Goal: Information Seeking & Learning: Find specific fact

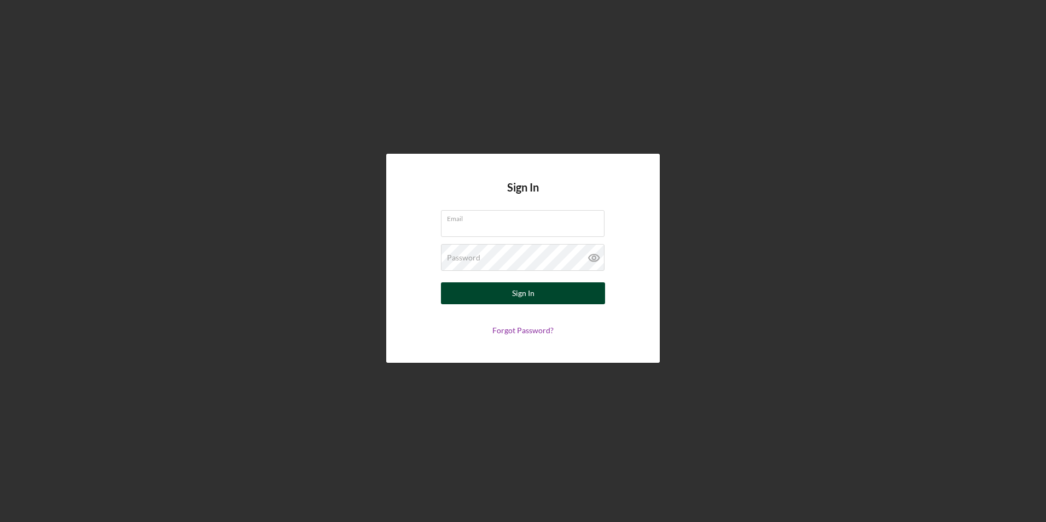
type input "[EMAIL_ADDRESS][DOMAIN_NAME]"
click at [532, 289] on div "Sign In" at bounding box center [523, 293] width 22 height 22
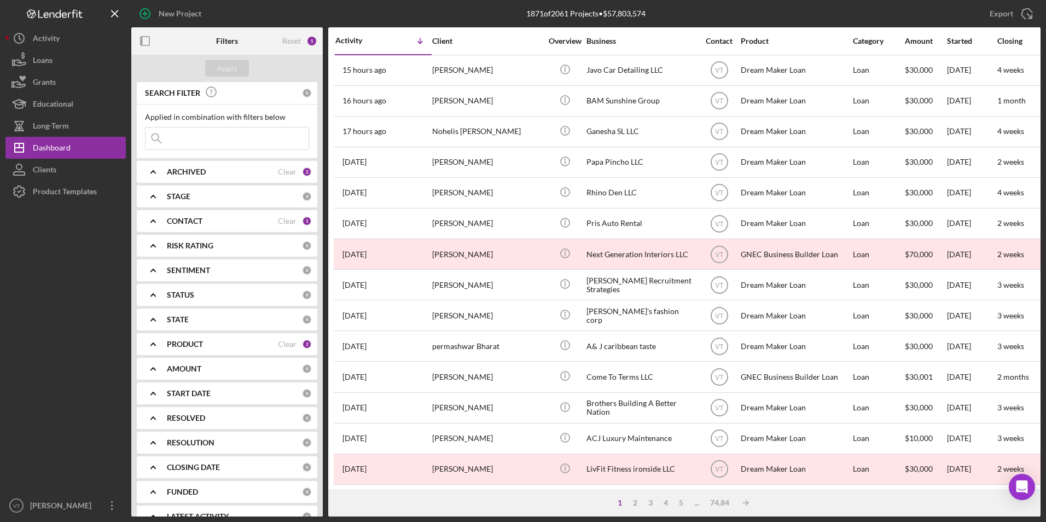
click at [232, 140] on input at bounding box center [227, 138] width 163 height 22
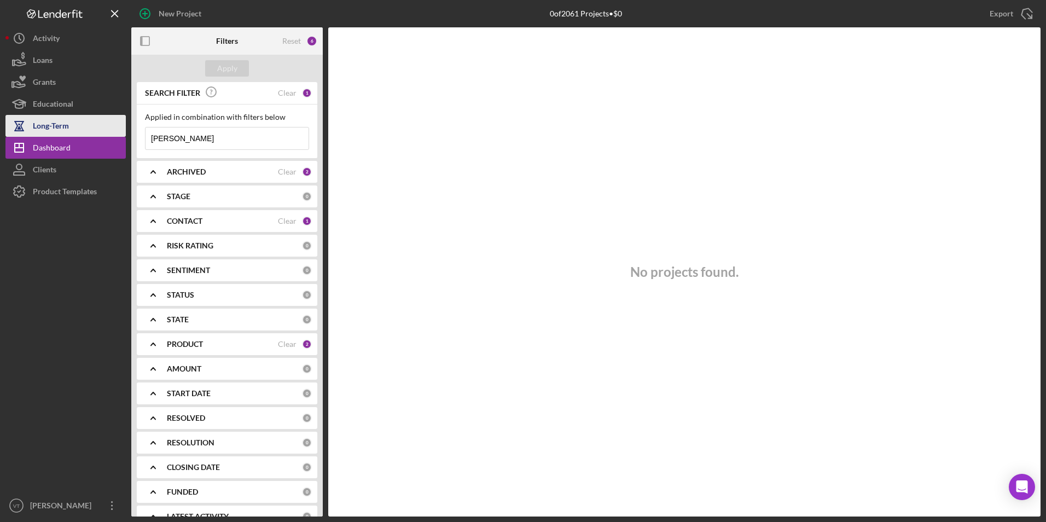
drag, startPoint x: 211, startPoint y: 142, endPoint x: 107, endPoint y: 136, distance: 104.7
click at [107, 136] on div "New Project 0 of 2061 Projects • $0 Export Icon/Export Filters Reset 6 Apply SE…" at bounding box center [522, 258] width 1035 height 516
type input "[PERSON_NAME]"
click at [234, 66] on div "Apply" at bounding box center [227, 68] width 20 height 16
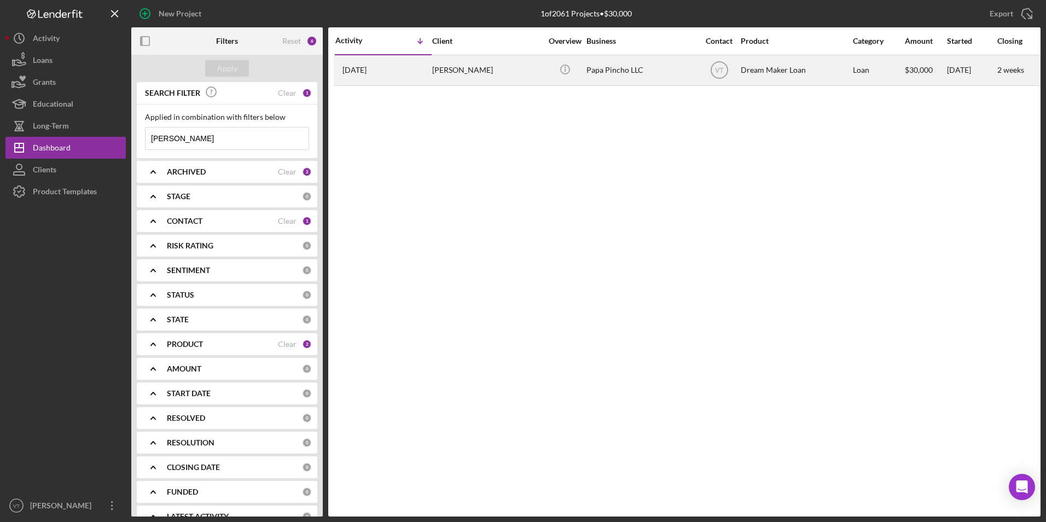
click at [409, 79] on div "[DATE] [PERSON_NAME]" at bounding box center [383, 70] width 96 height 29
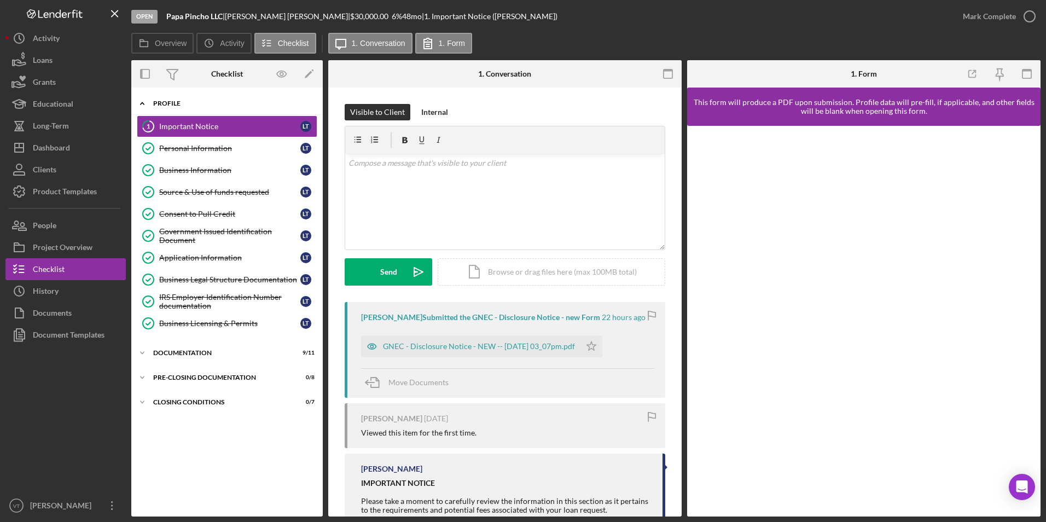
click at [147, 101] on icon "Icon/Expander" at bounding box center [142, 103] width 22 height 22
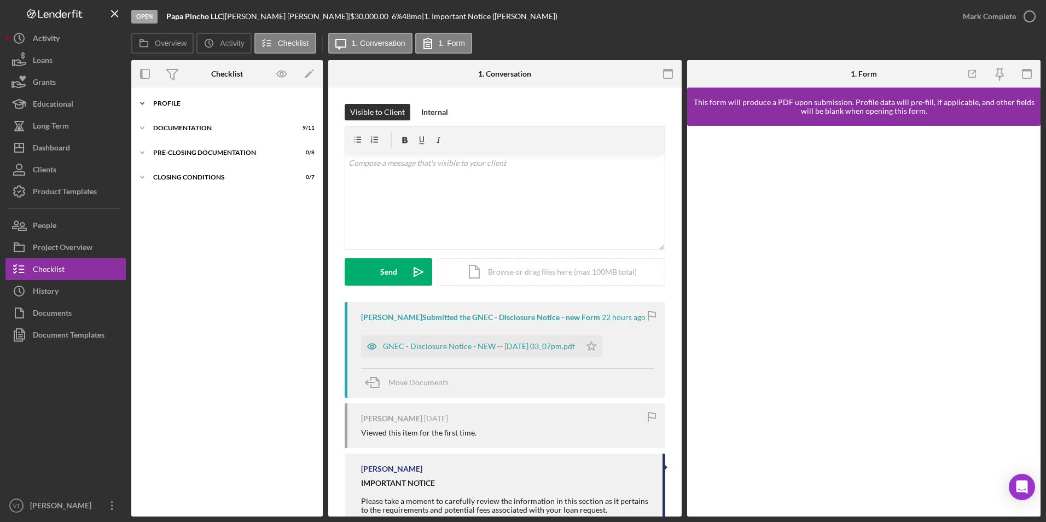
click at [147, 101] on icon "Icon/Expander" at bounding box center [142, 103] width 22 height 22
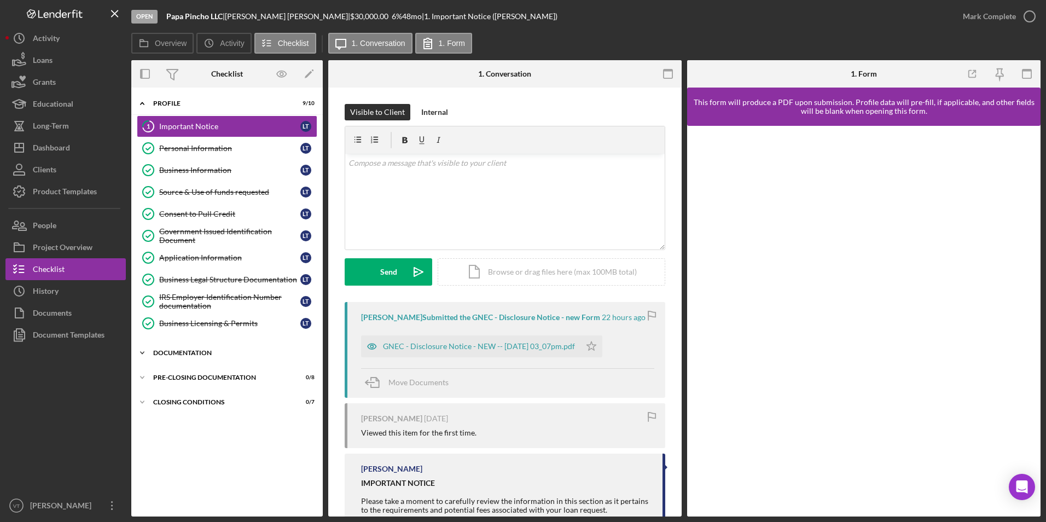
click at [156, 350] on div "Documentation" at bounding box center [231, 353] width 156 height 7
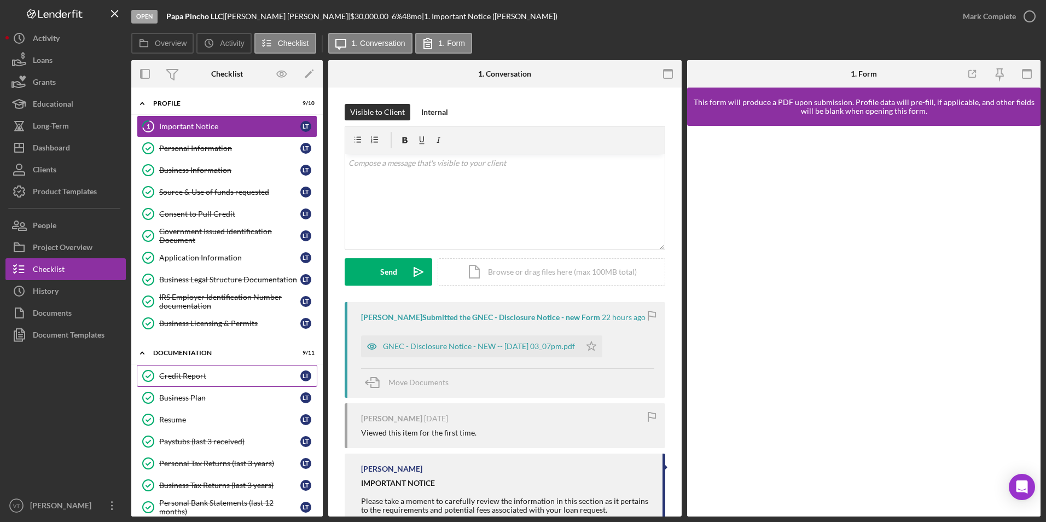
click at [175, 378] on div "Credit Report" at bounding box center [229, 375] width 141 height 9
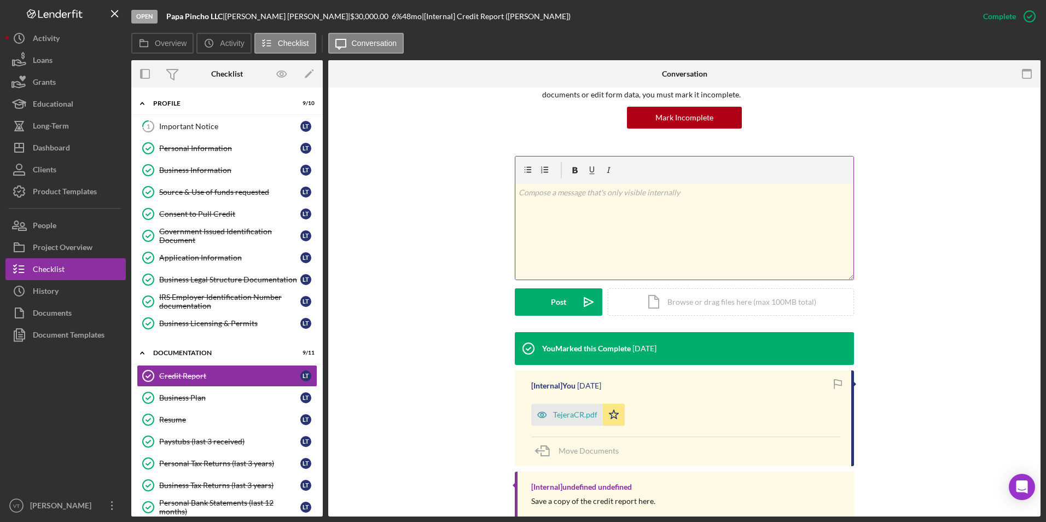
scroll to position [123, 0]
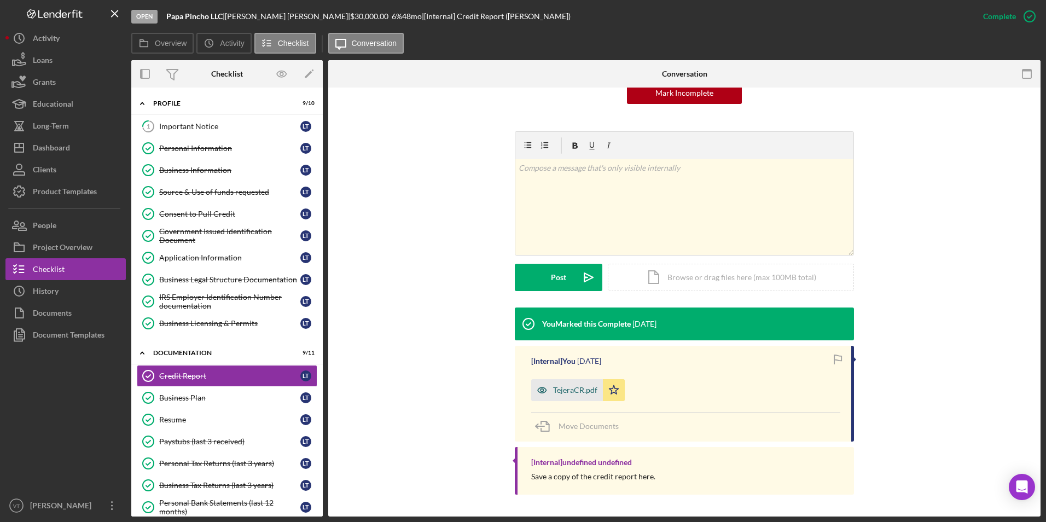
click at [573, 390] on div "TejeraCR.pdf" at bounding box center [575, 390] width 44 height 9
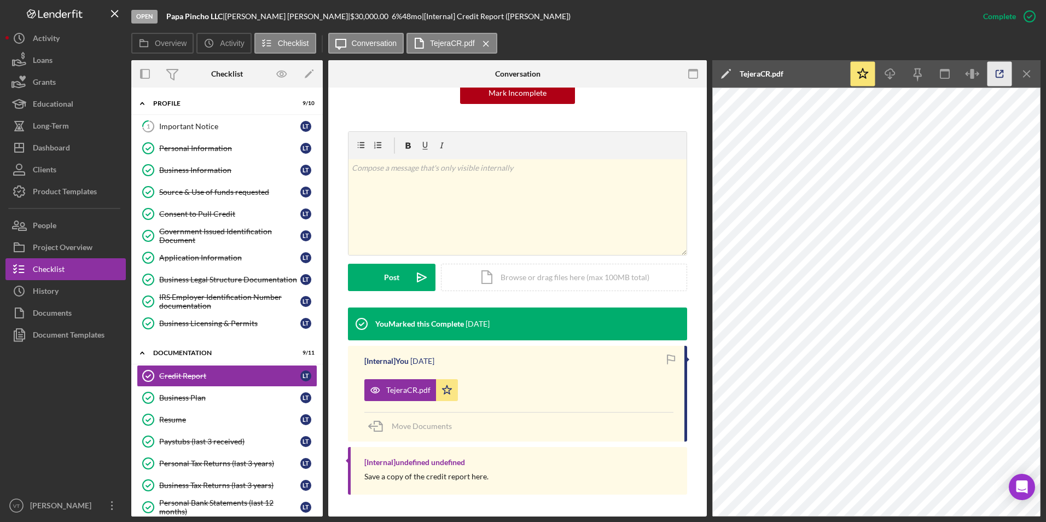
click at [702, 72] on icon "button" at bounding box center [1000, 74] width 25 height 25
click at [231, 277] on div "Business Legal Structure Documentation" at bounding box center [229, 279] width 141 height 9
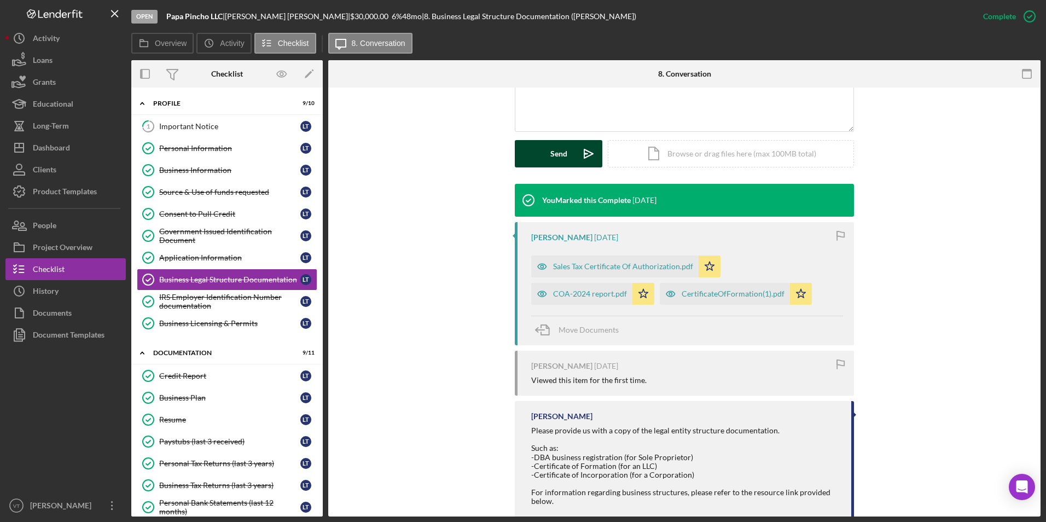
scroll to position [274, 0]
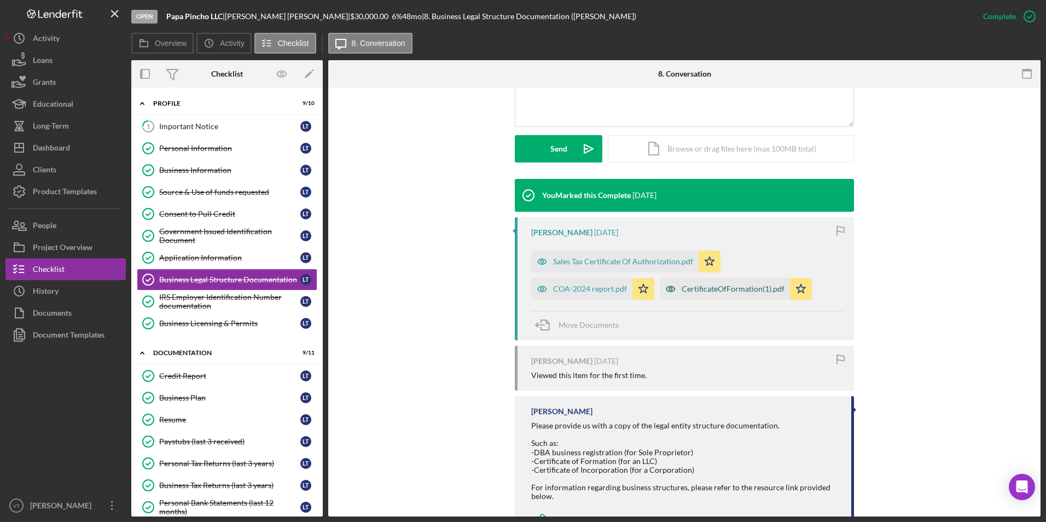
click at [702, 288] on div "CertificateOfFormation(1).pdf" at bounding box center [733, 288] width 103 height 9
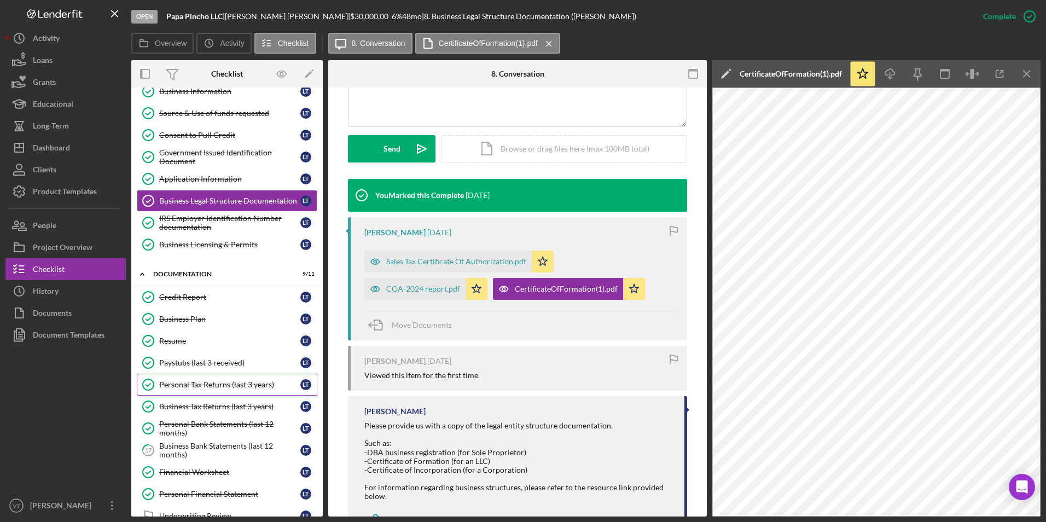
scroll to position [149, 0]
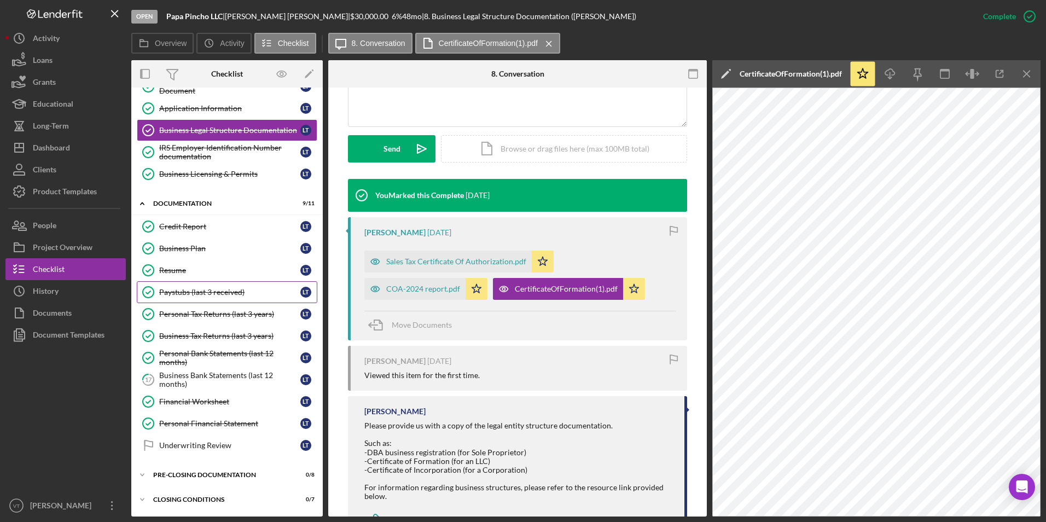
click at [205, 293] on div "Paystubs (last 3 received)" at bounding box center [229, 292] width 141 height 9
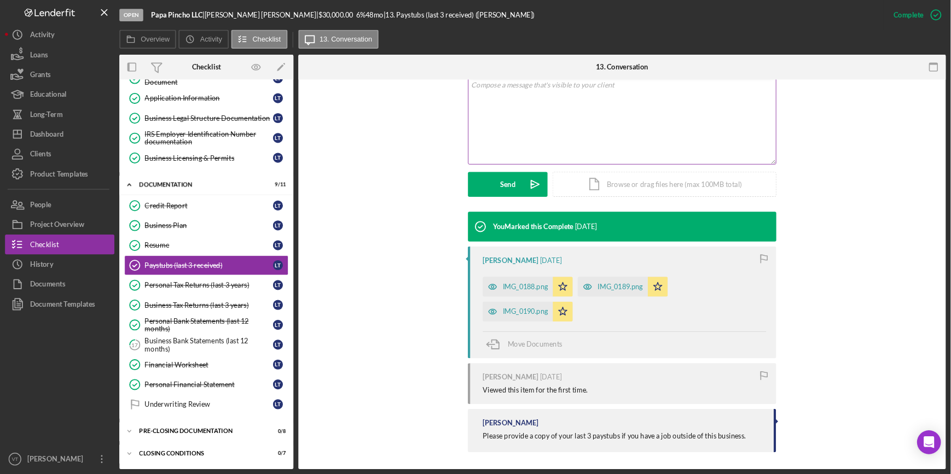
scroll to position [223, 0]
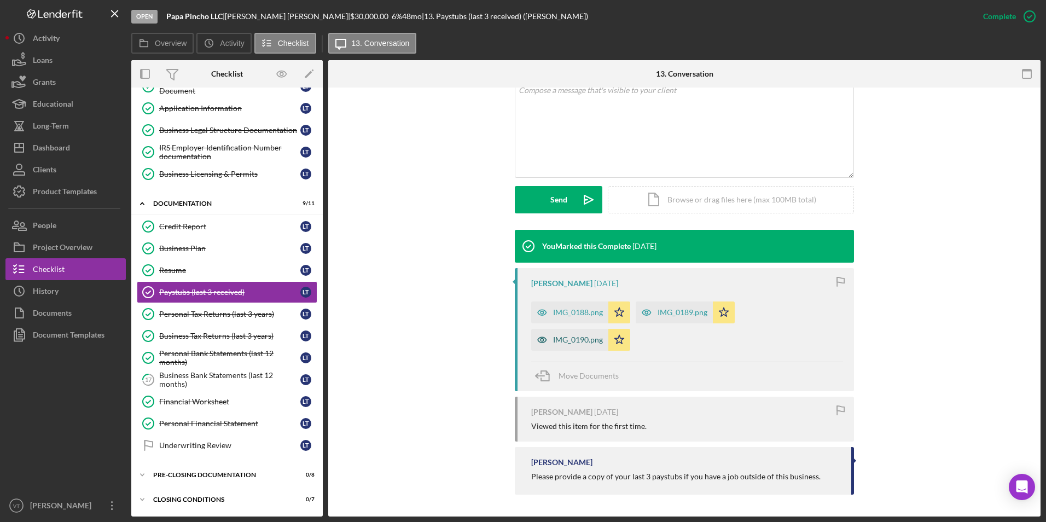
click at [582, 341] on div "IMG_0190.png" at bounding box center [578, 339] width 50 height 9
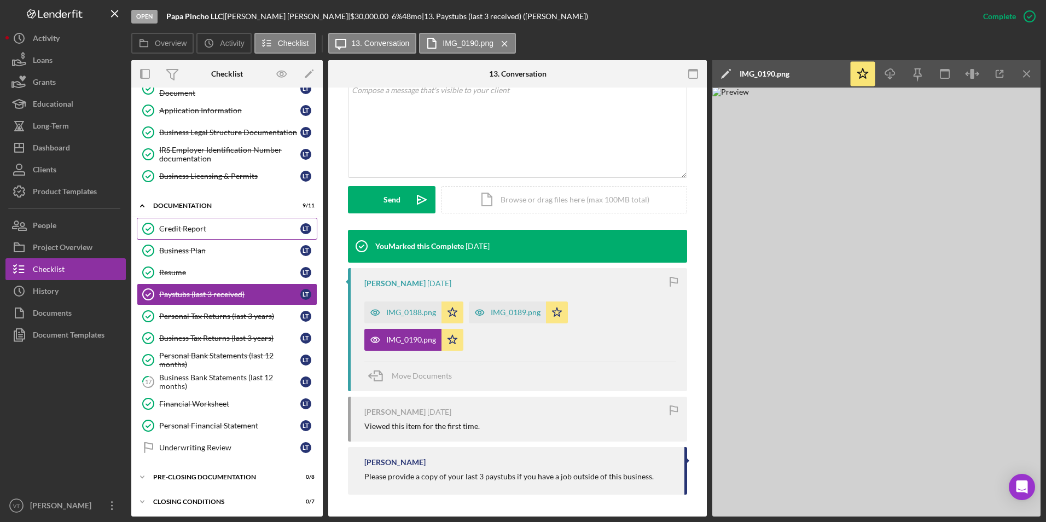
click at [203, 228] on div "Credit Report" at bounding box center [229, 228] width 141 height 9
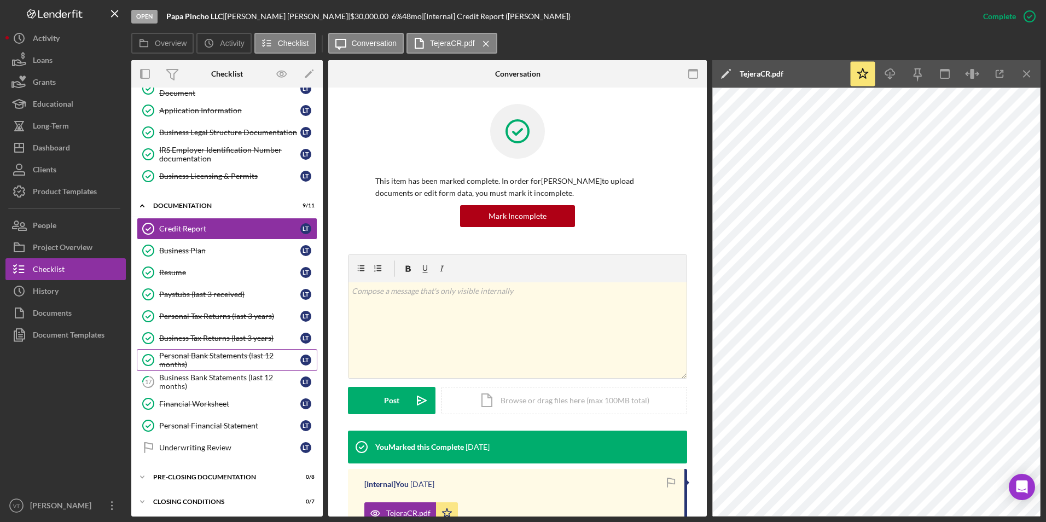
click at [208, 357] on div "Personal Bank Statements (last 12 months)" at bounding box center [229, 360] width 141 height 18
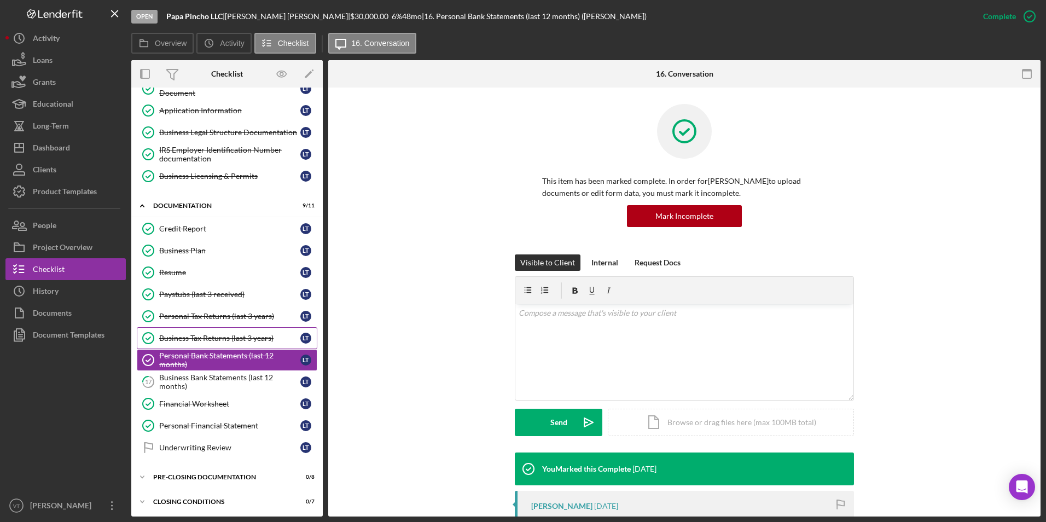
click at [222, 339] on div "Business Tax Returns (last 3 years)" at bounding box center [229, 338] width 141 height 9
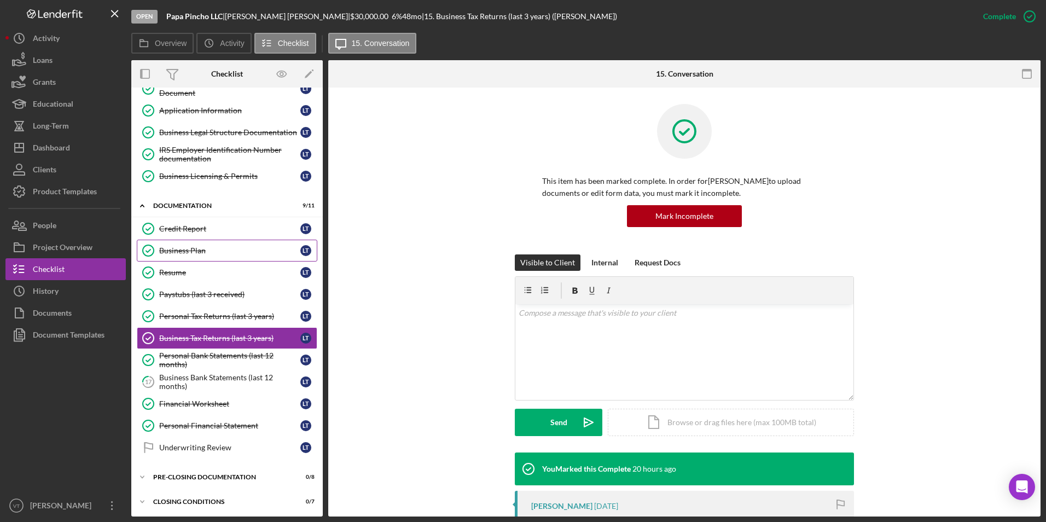
click at [202, 250] on div "Business Plan" at bounding box center [229, 250] width 141 height 9
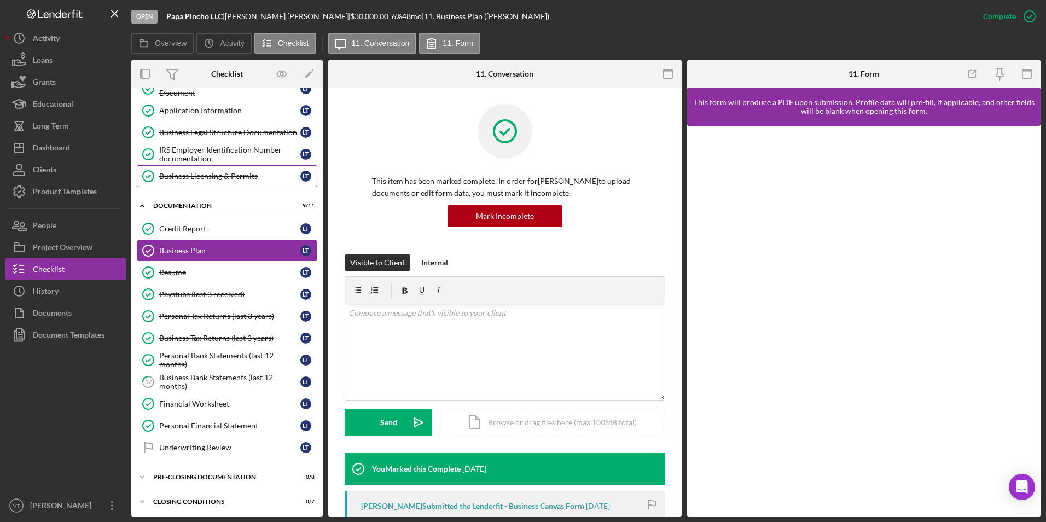
click at [221, 180] on div "Business Licensing & Permits" at bounding box center [229, 176] width 141 height 9
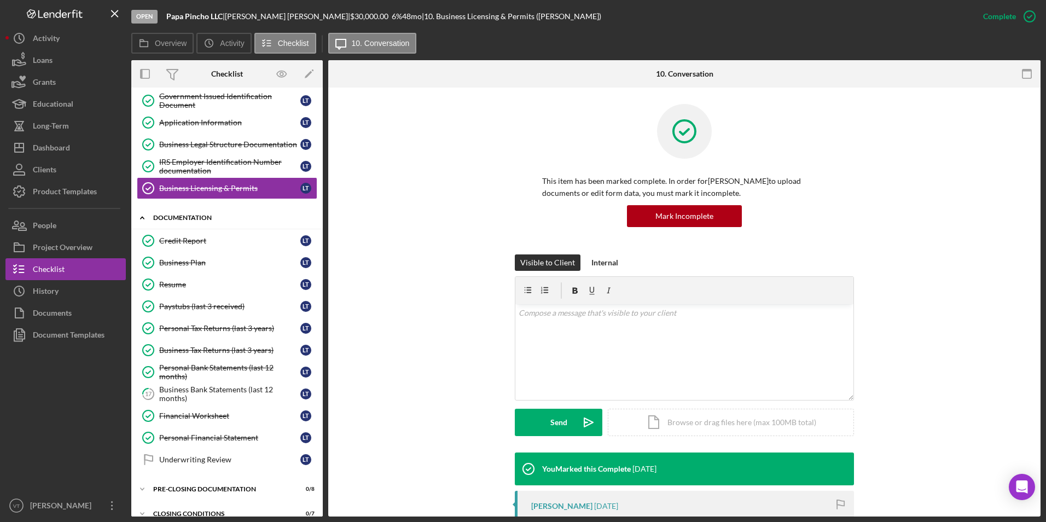
scroll to position [149, 0]
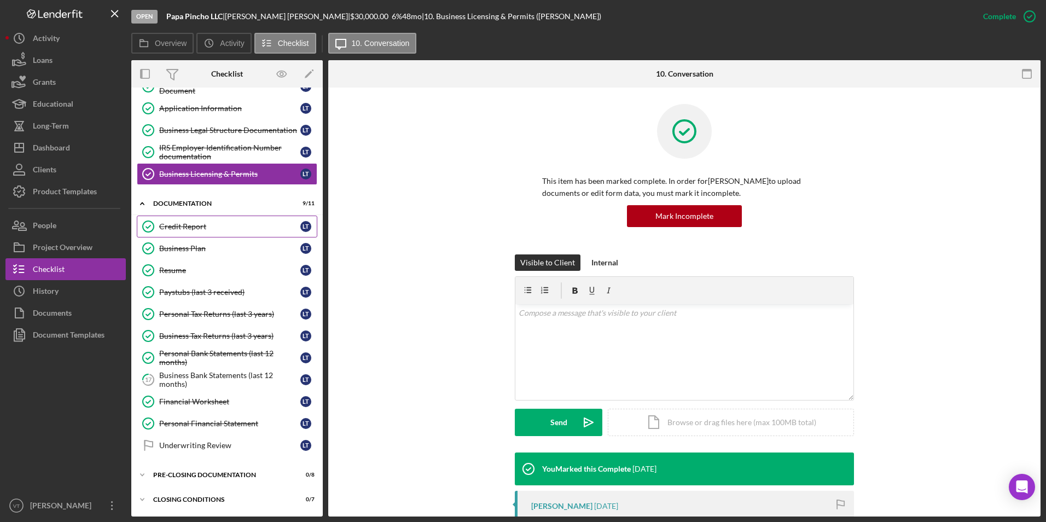
click at [202, 226] on div "Credit Report" at bounding box center [229, 226] width 141 height 9
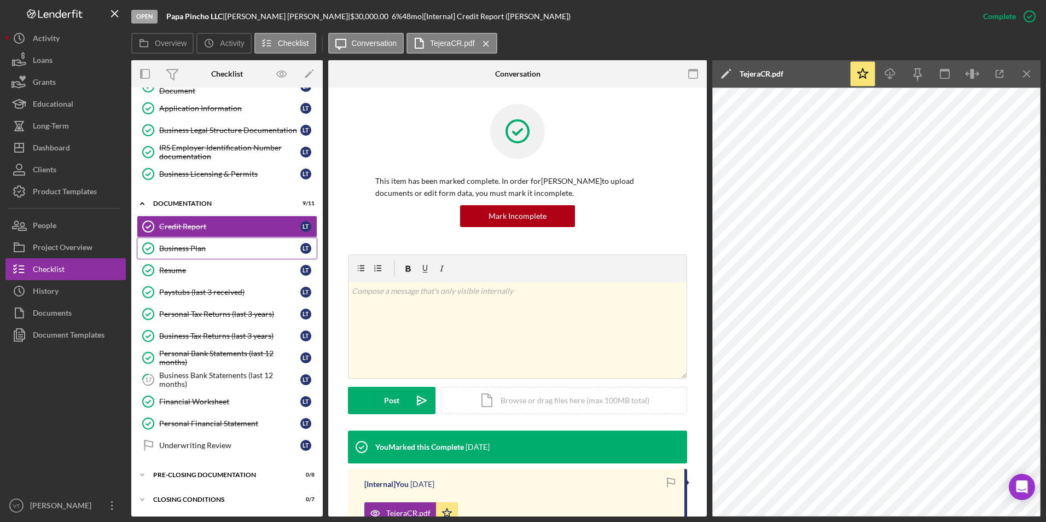
click at [202, 251] on div "Business Plan" at bounding box center [229, 248] width 141 height 9
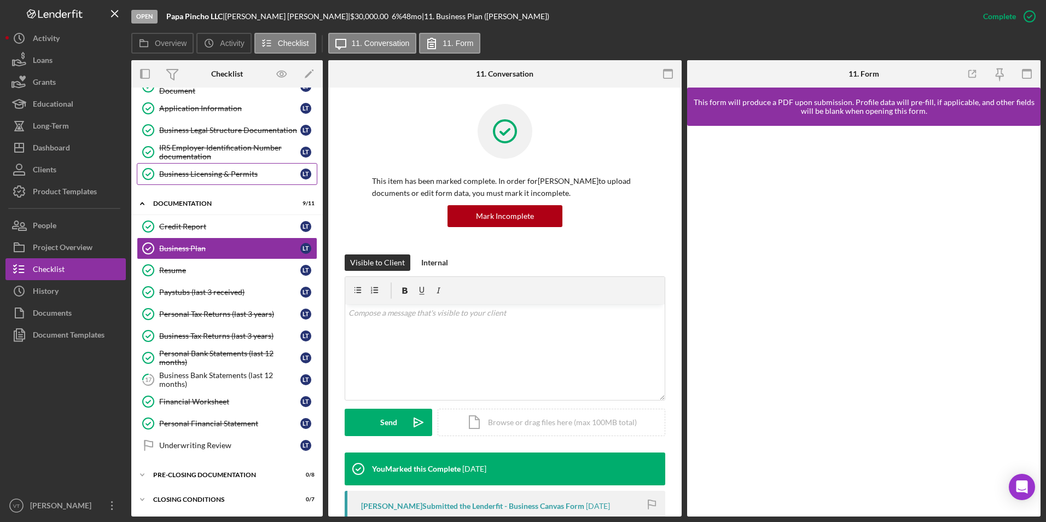
click at [225, 174] on div "Business Licensing & Permits" at bounding box center [229, 174] width 141 height 9
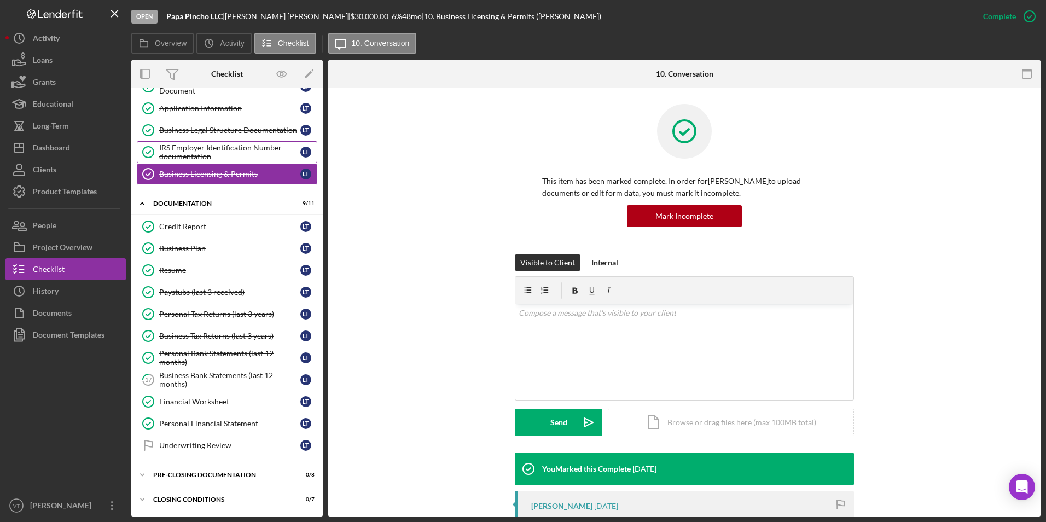
click at [221, 153] on div "IRS Employer Identification Number documentation" at bounding box center [229, 152] width 141 height 18
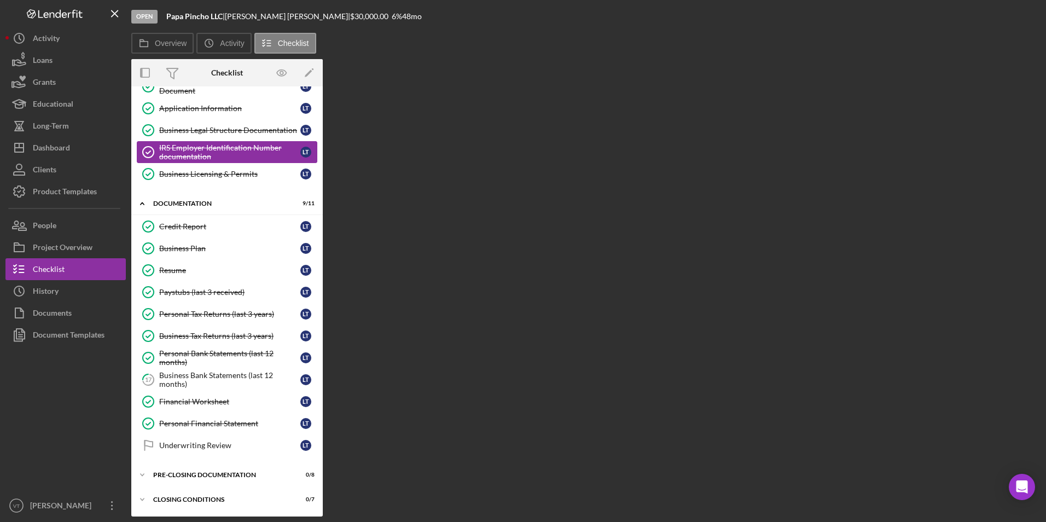
scroll to position [149, 0]
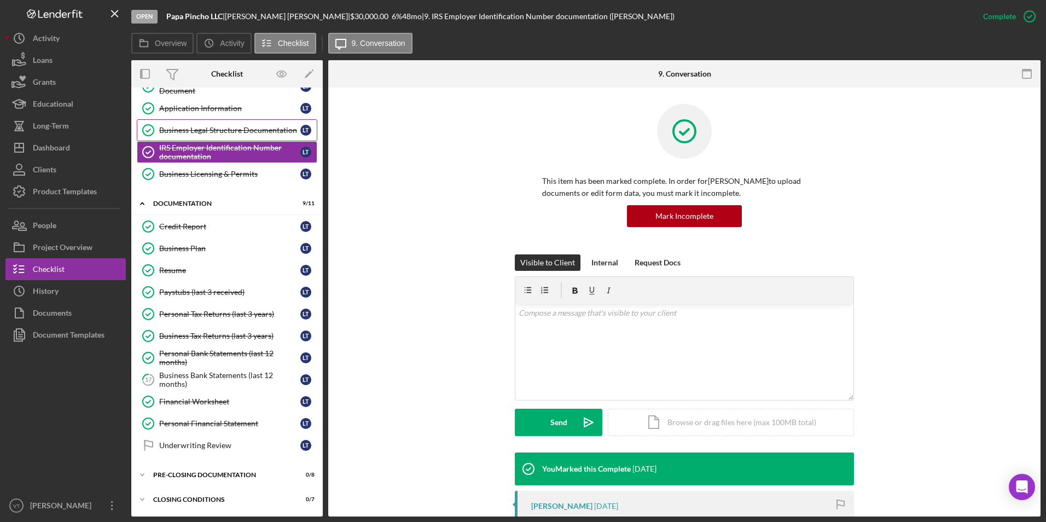
click at [221, 137] on link "Business Legal Structure Documentation Business Legal Structure Documentation L…" at bounding box center [227, 130] width 181 height 22
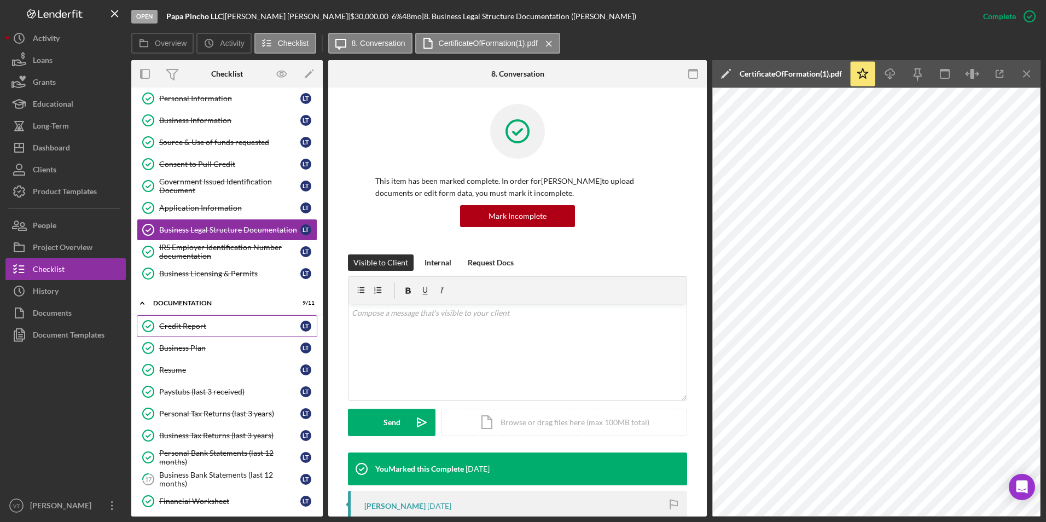
scroll to position [40, 0]
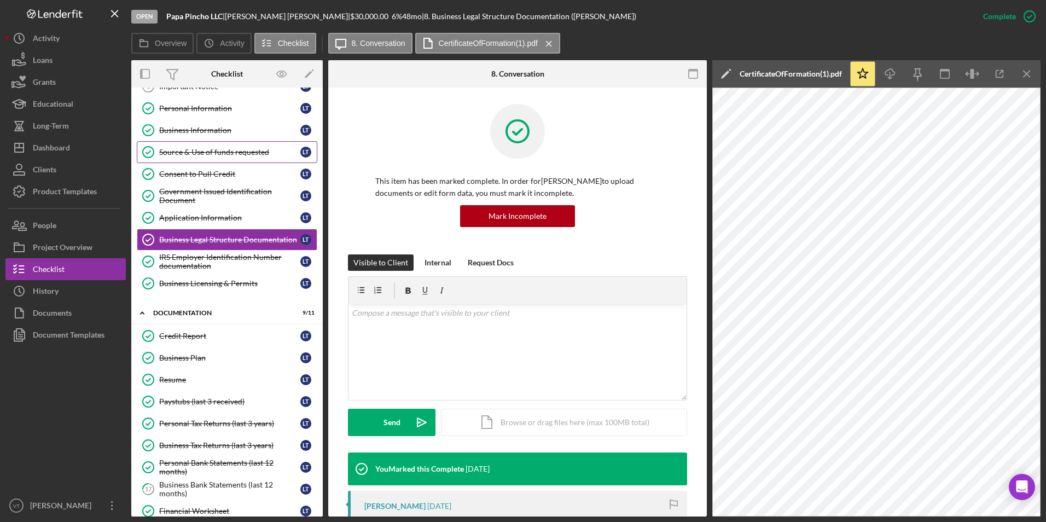
click at [202, 153] on div "Source & Use of funds requested" at bounding box center [229, 152] width 141 height 9
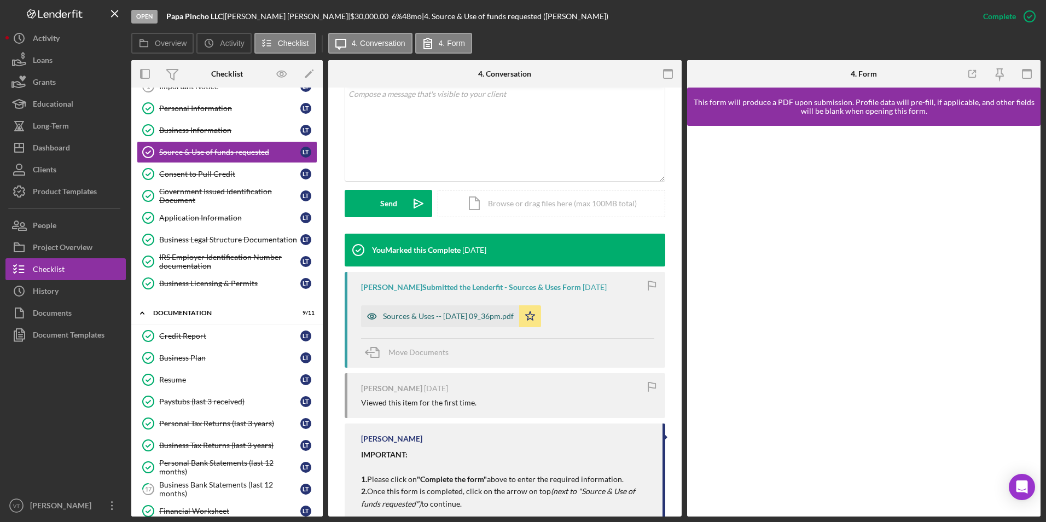
click at [444, 312] on div "Sources & Uses -- [DATE] 09_36pm.pdf" at bounding box center [448, 316] width 131 height 9
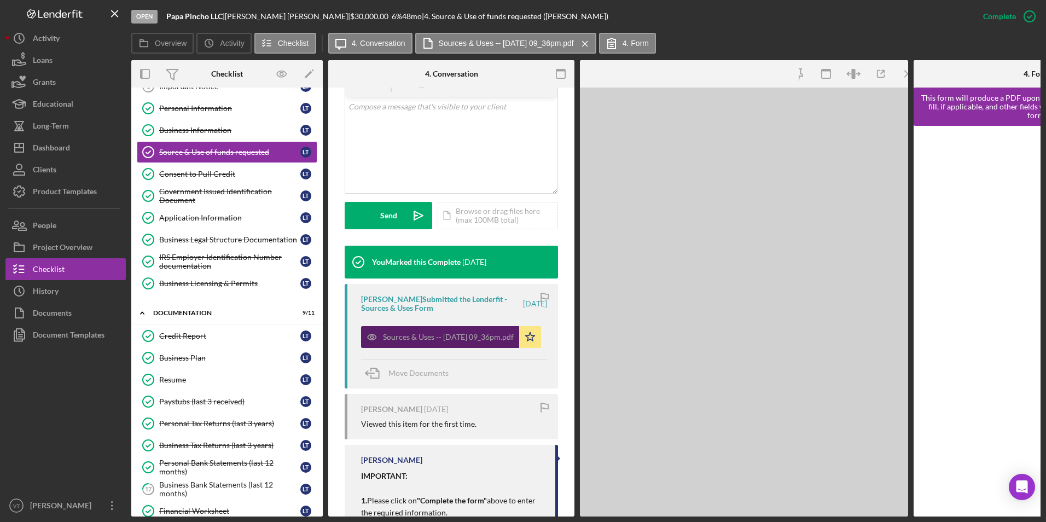
scroll to position [231, 0]
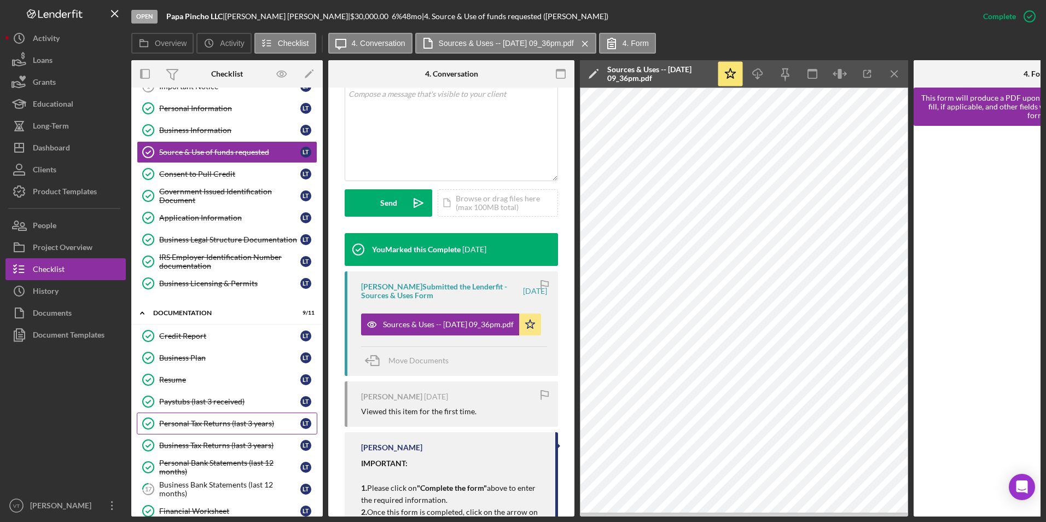
click at [217, 423] on div "Personal Tax Returns (last 3 years)" at bounding box center [229, 423] width 141 height 9
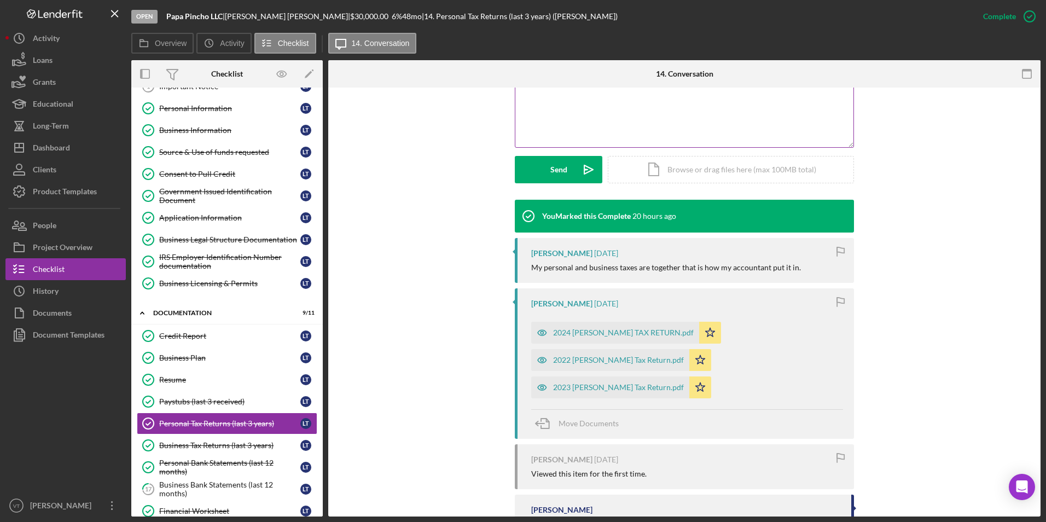
scroll to position [310, 0]
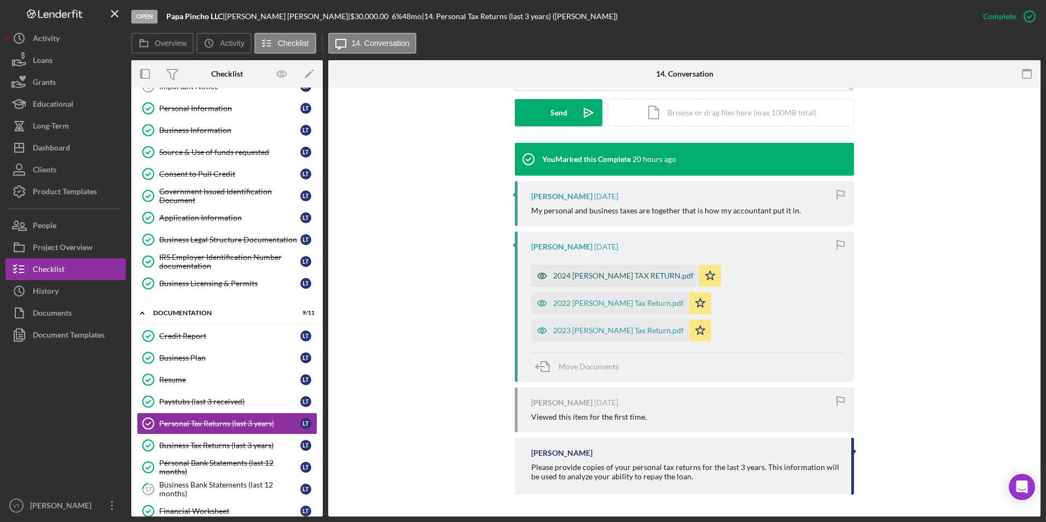
click at [609, 275] on div "2024 [PERSON_NAME] TAX RETURN.pdf" at bounding box center [623, 275] width 141 height 9
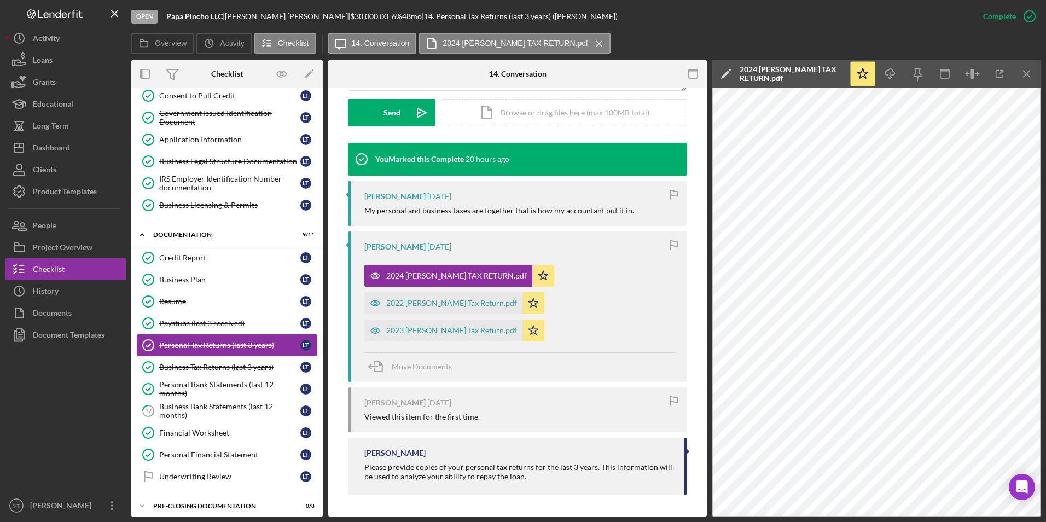
scroll to position [149, 0]
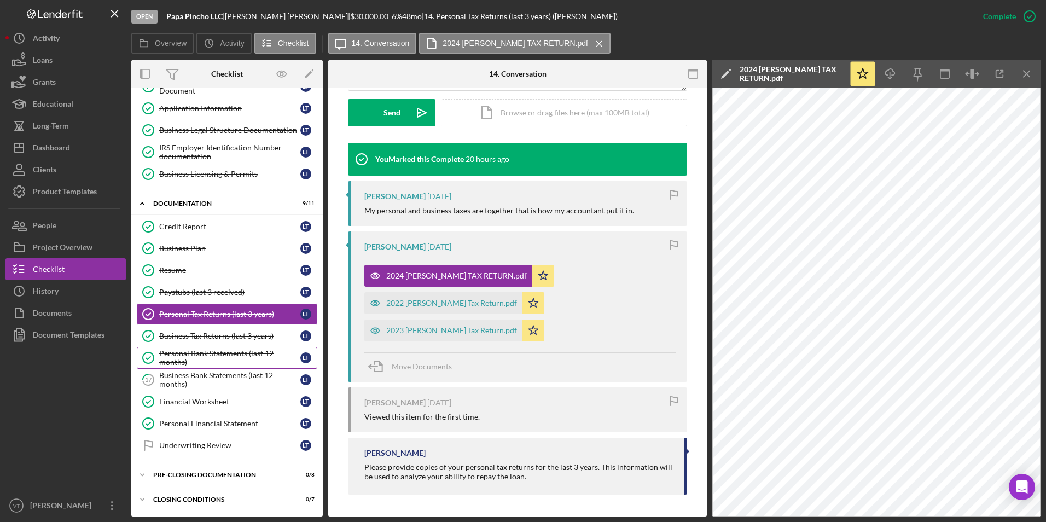
click at [216, 362] on div "Personal Bank Statements (last 12 months)" at bounding box center [229, 358] width 141 height 18
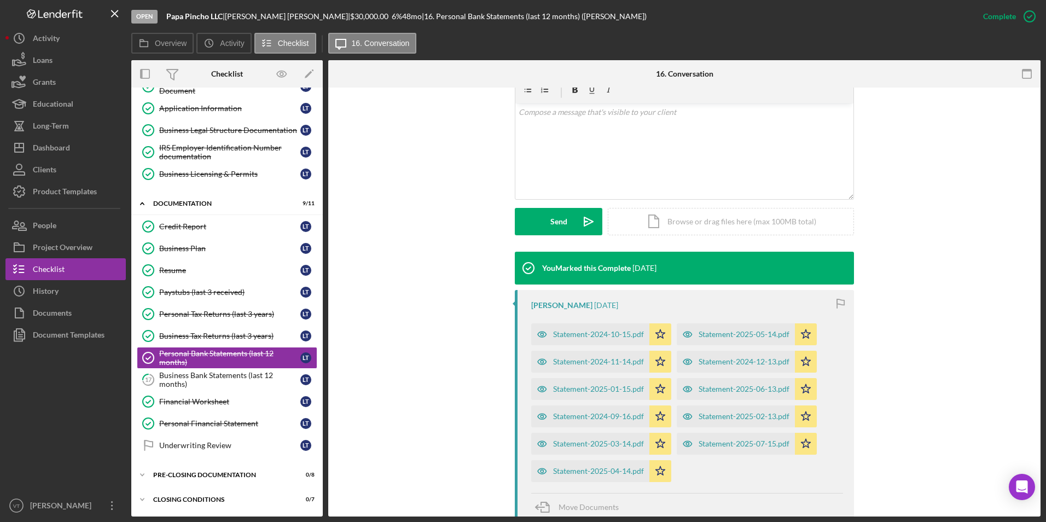
scroll to position [219, 0]
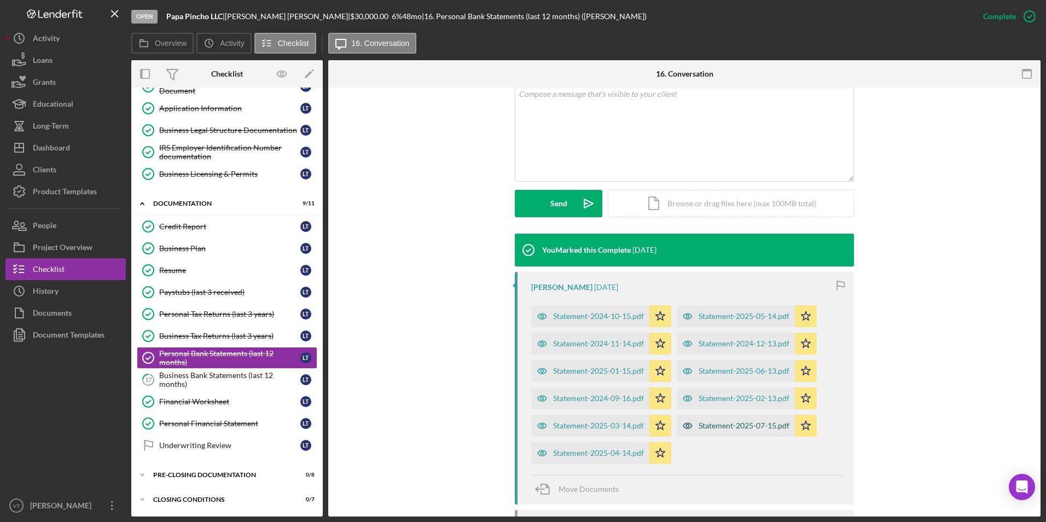
click at [702, 427] on div "Statement-2025-07-15.pdf" at bounding box center [744, 425] width 91 height 9
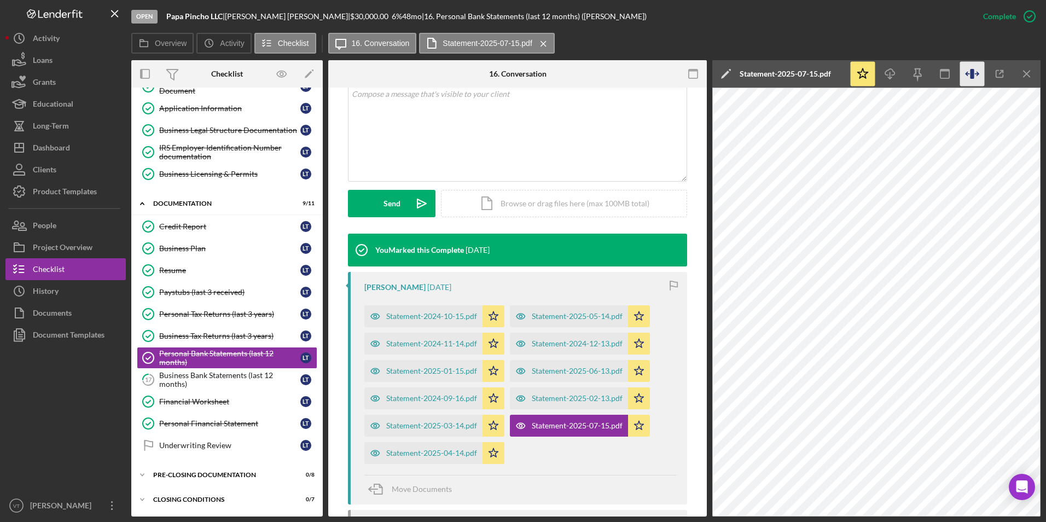
click at [702, 73] on icon "button" at bounding box center [972, 74] width 4 height 10
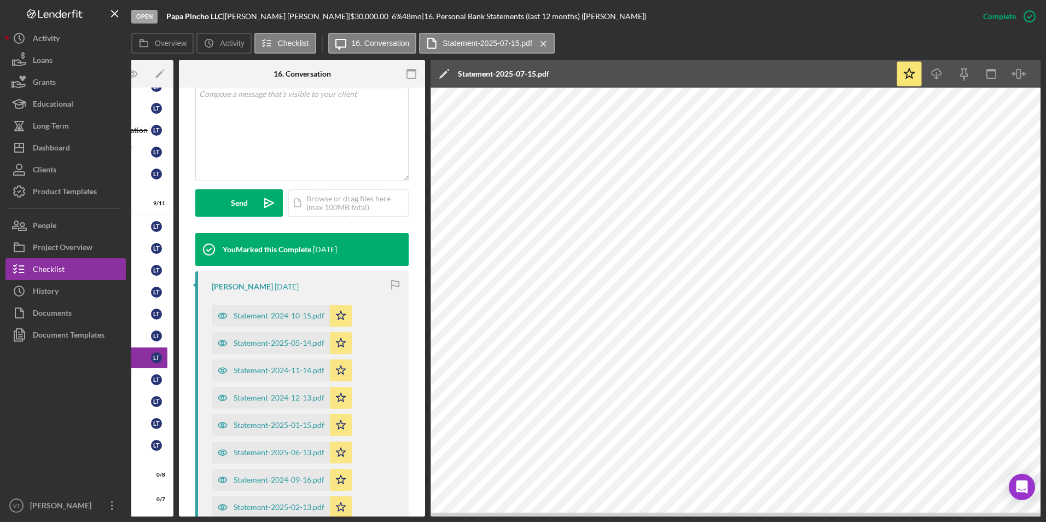
scroll to position [0, 150]
click at [303, 342] on div "Statement-2025-05-14.pdf" at bounding box center [278, 343] width 91 height 9
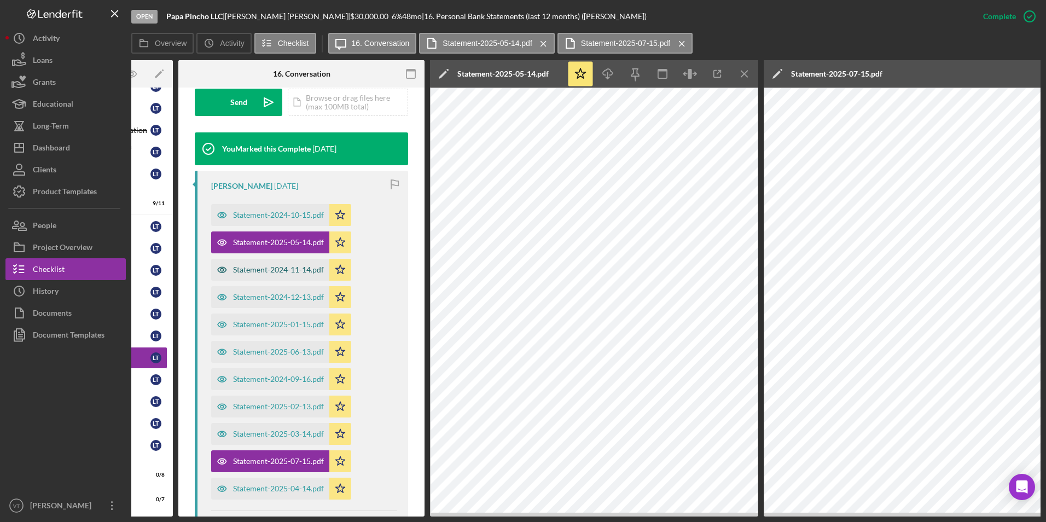
scroll to position [341, 0]
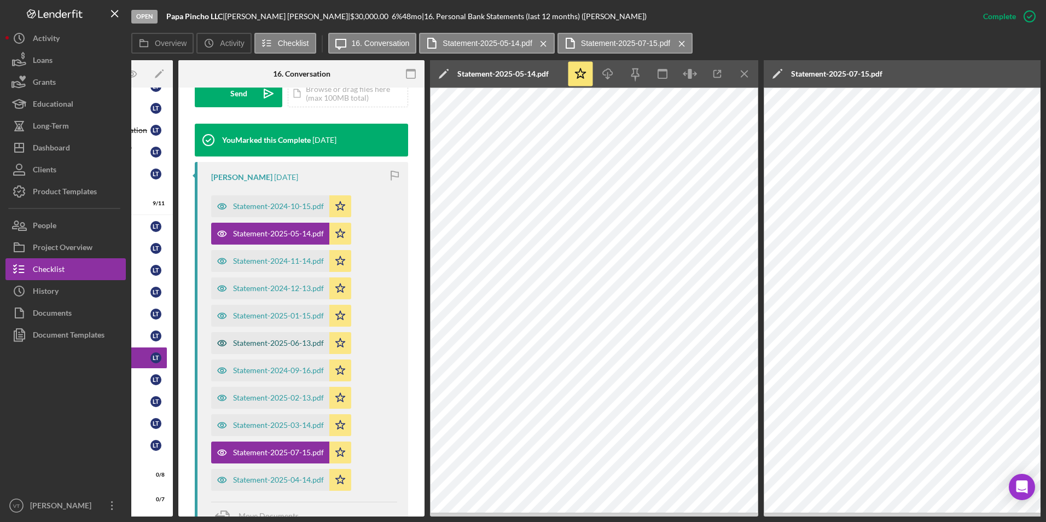
click at [296, 344] on div "Statement-2025-06-13.pdf" at bounding box center [278, 343] width 91 height 9
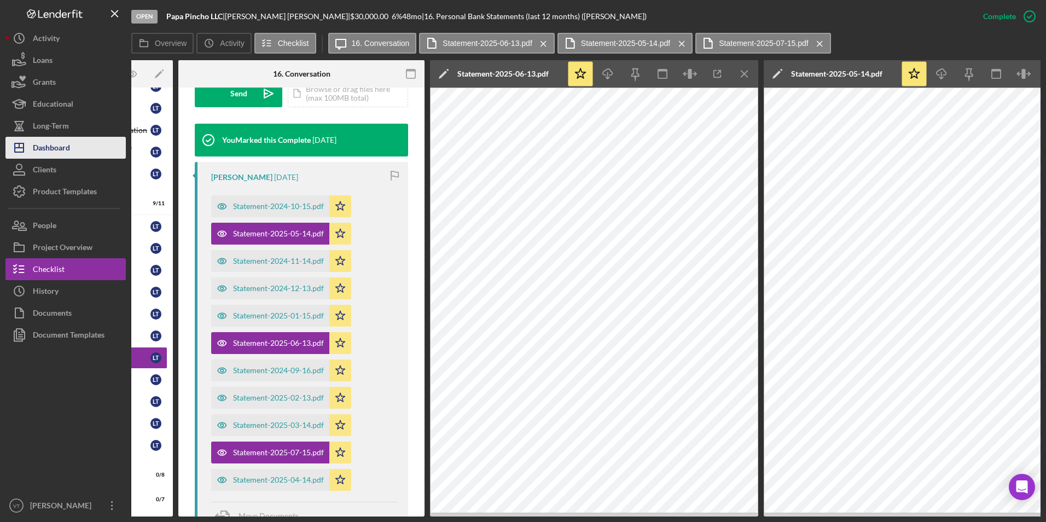
click at [61, 145] on div "Dashboard" at bounding box center [51, 149] width 37 height 25
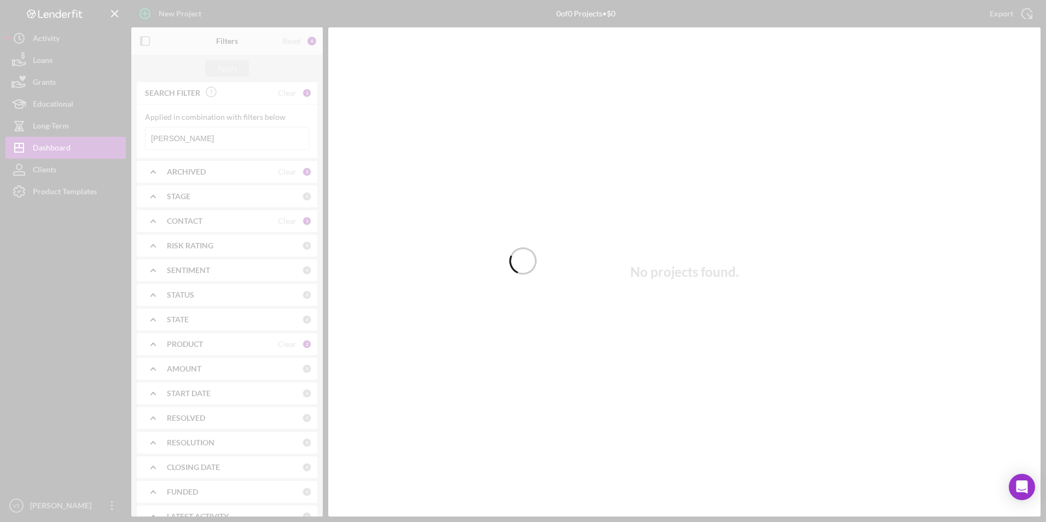
click at [219, 136] on div at bounding box center [523, 261] width 1046 height 522
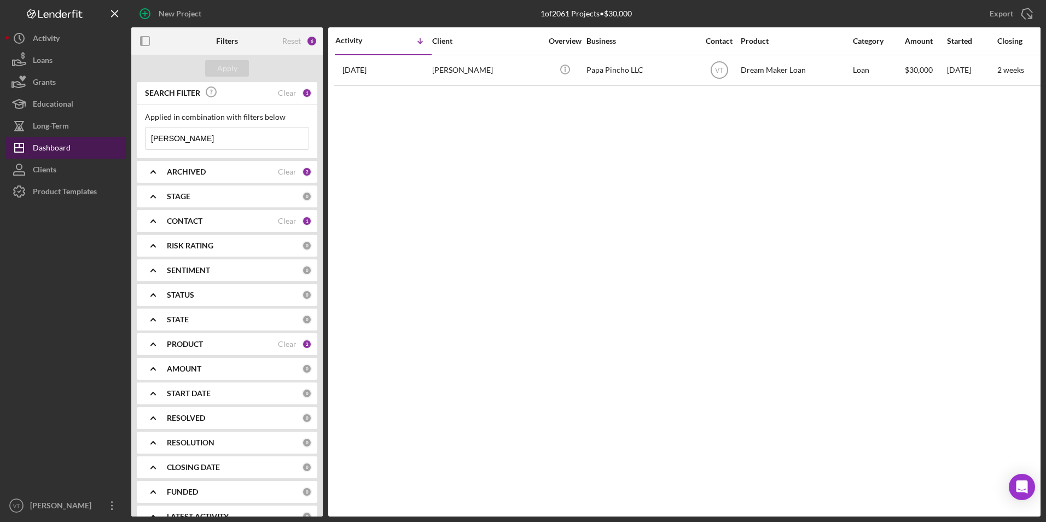
drag, startPoint x: 196, startPoint y: 141, endPoint x: 115, endPoint y: 140, distance: 81.5
click at [115, 140] on div "New Project 1 of 2061 Projects • $30,000 [PERSON_NAME] Export Icon/Export Filte…" at bounding box center [522, 258] width 1035 height 516
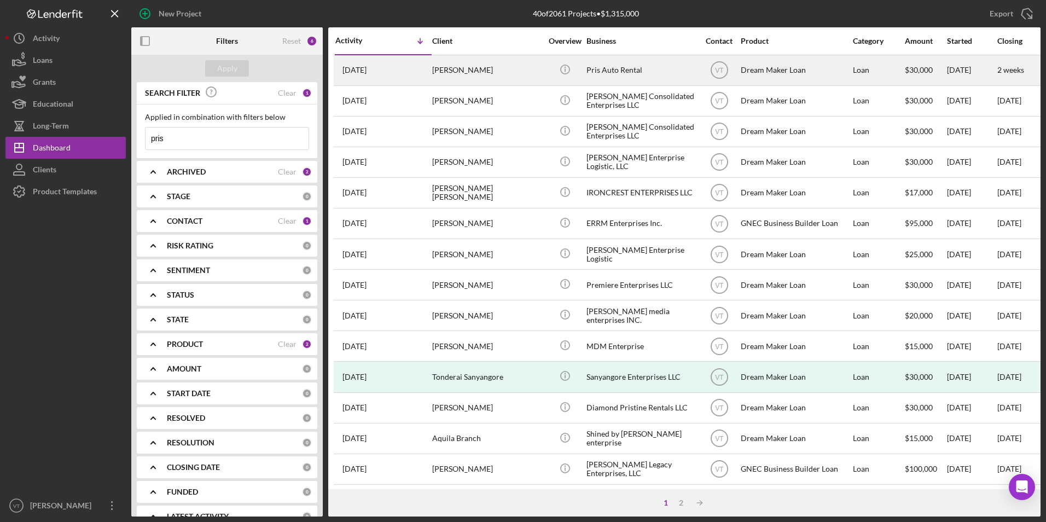
type input "pris"
click at [452, 75] on div "[PERSON_NAME]" at bounding box center [486, 70] width 109 height 29
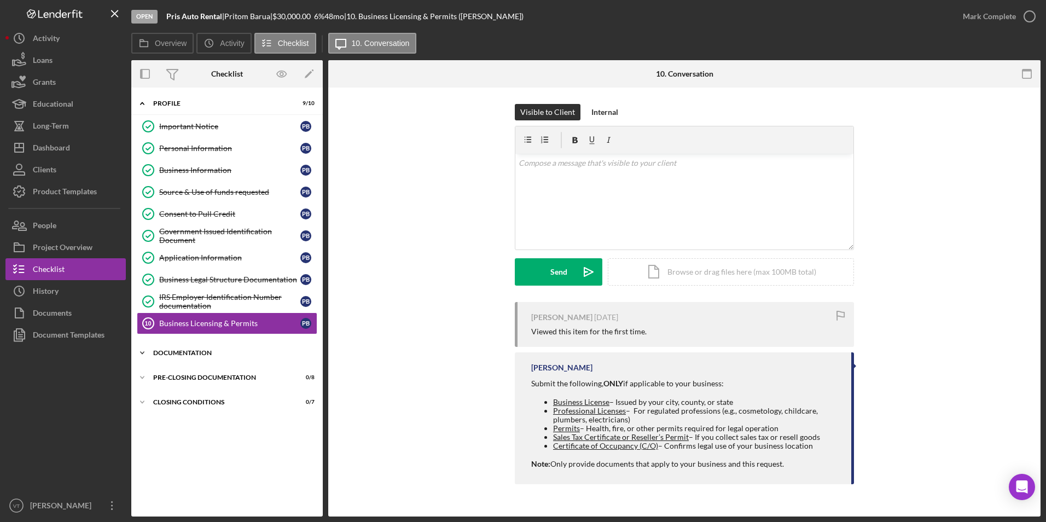
click at [148, 351] on icon "Icon/Expander" at bounding box center [142, 353] width 22 height 22
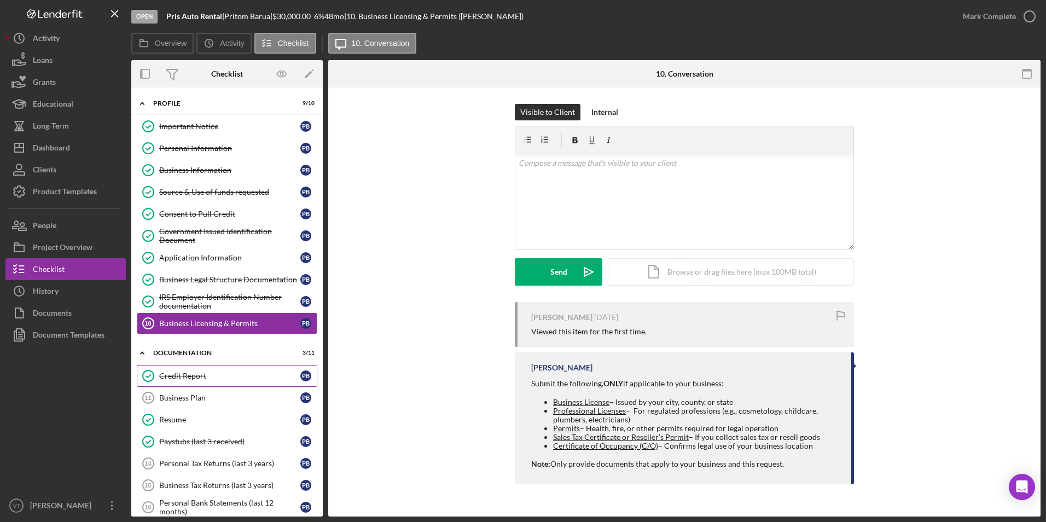
click at [178, 378] on div "Credit Report" at bounding box center [229, 375] width 141 height 9
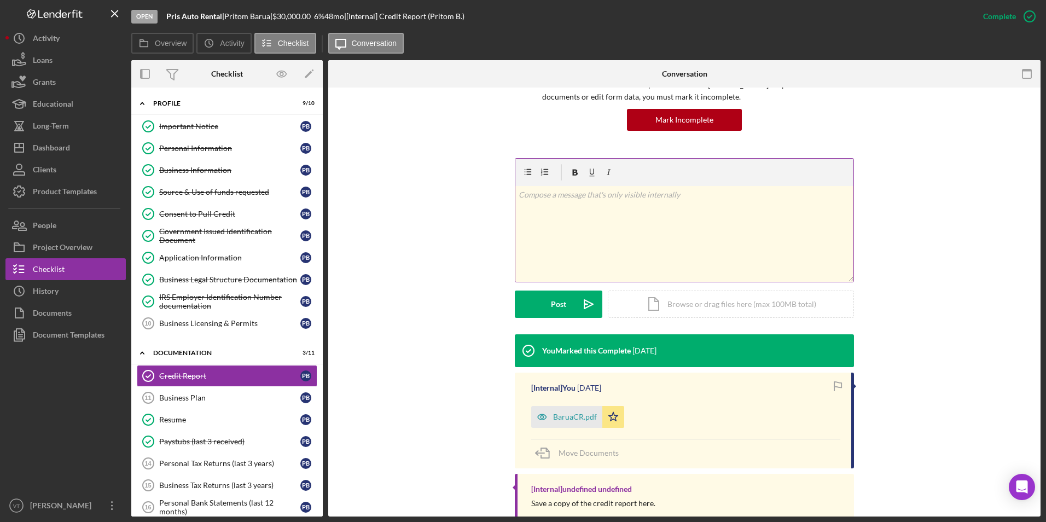
scroll to position [123, 0]
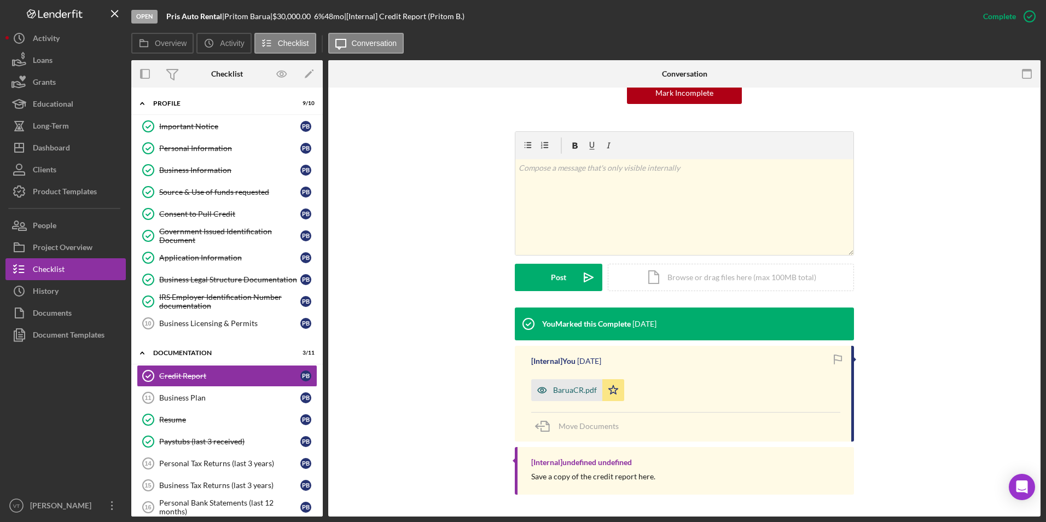
click at [561, 392] on div "BaruaCR.pdf" at bounding box center [575, 390] width 44 height 9
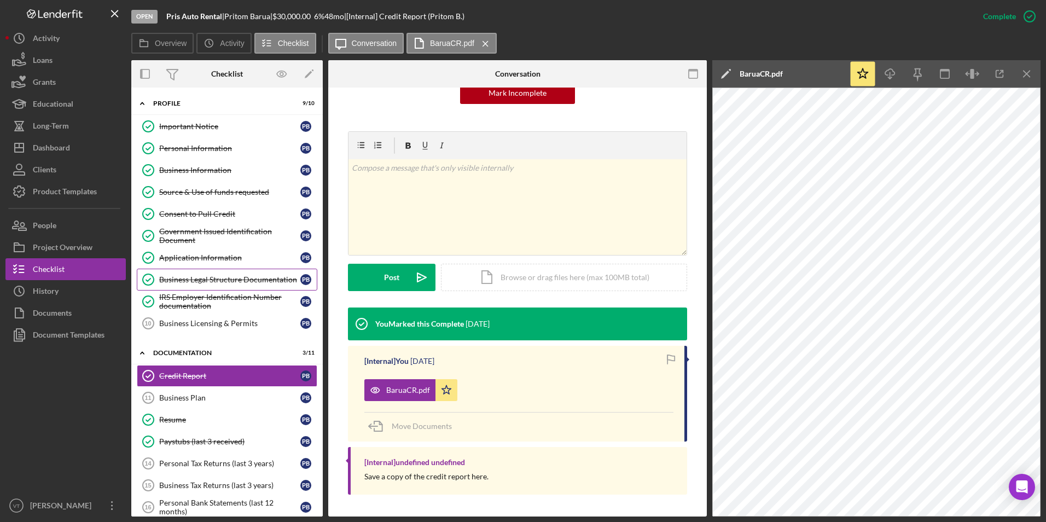
click at [209, 280] on div "Business Legal Structure Documentation" at bounding box center [229, 279] width 141 height 9
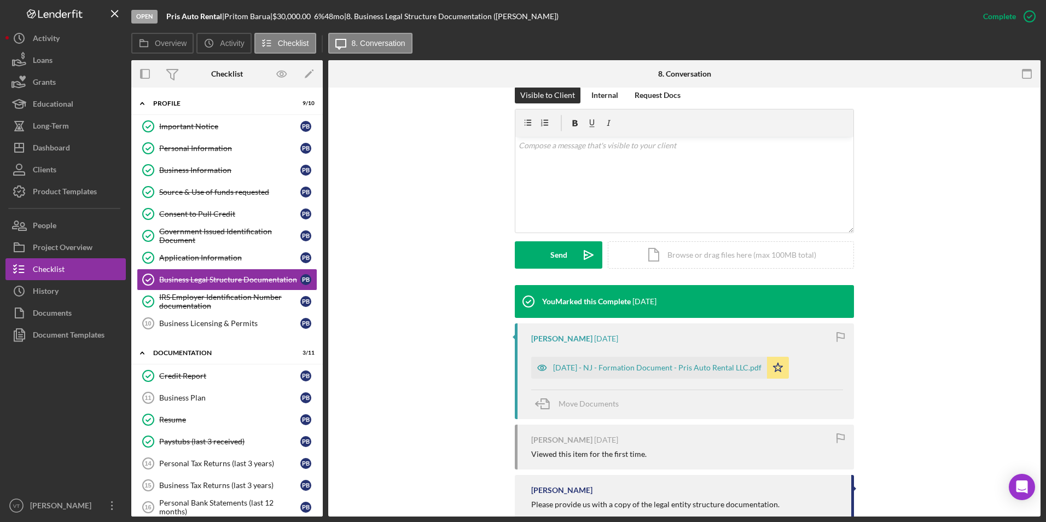
scroll to position [293, 0]
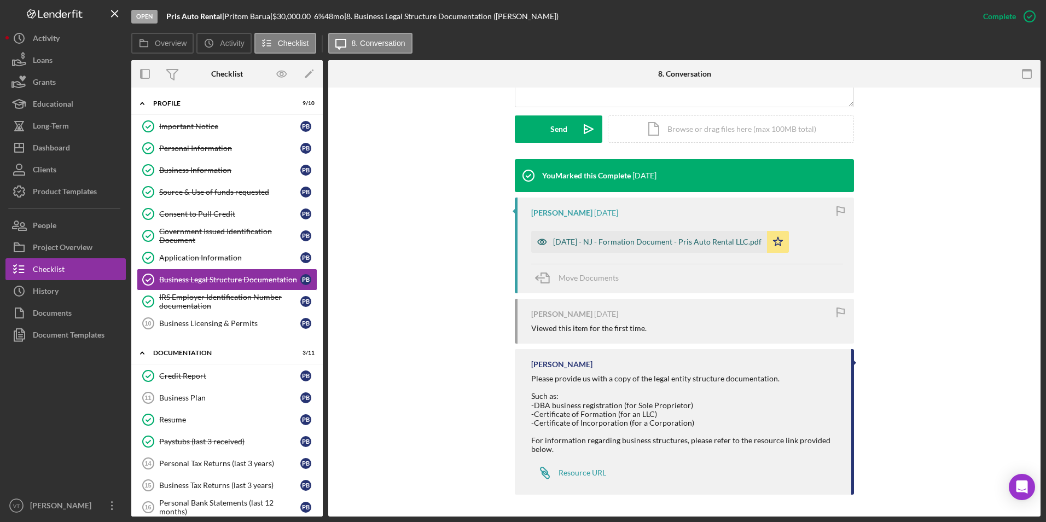
click at [607, 239] on div "[DATE] - NJ - Formation Document - Pris Auto Rental LLC.pdf" at bounding box center [657, 241] width 208 height 9
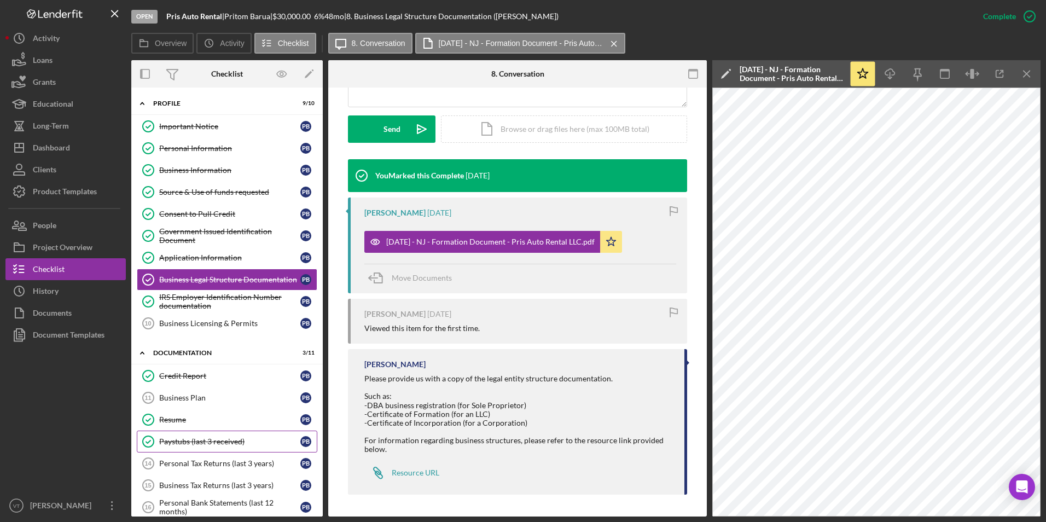
click at [201, 445] on div "Paystubs (last 3 received)" at bounding box center [229, 441] width 141 height 9
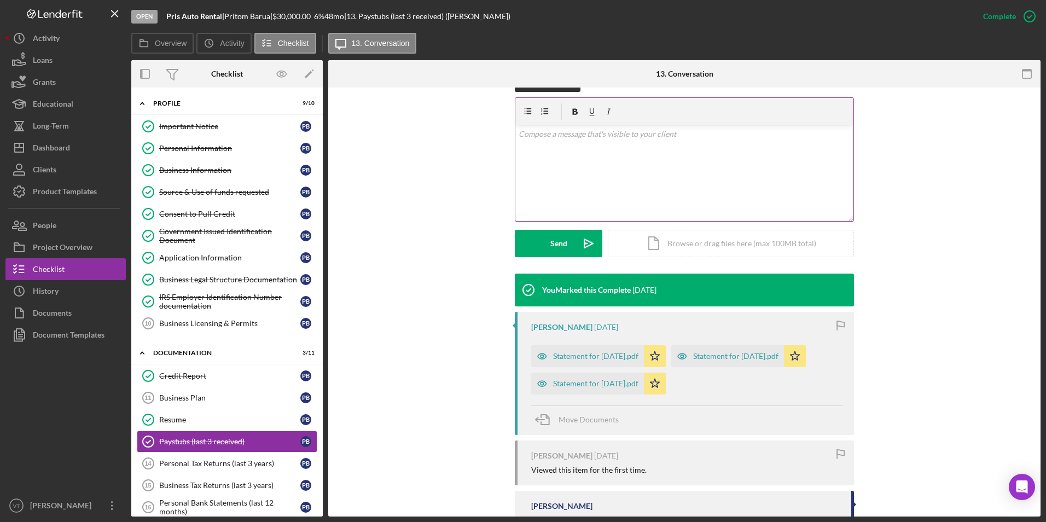
scroll to position [223, 0]
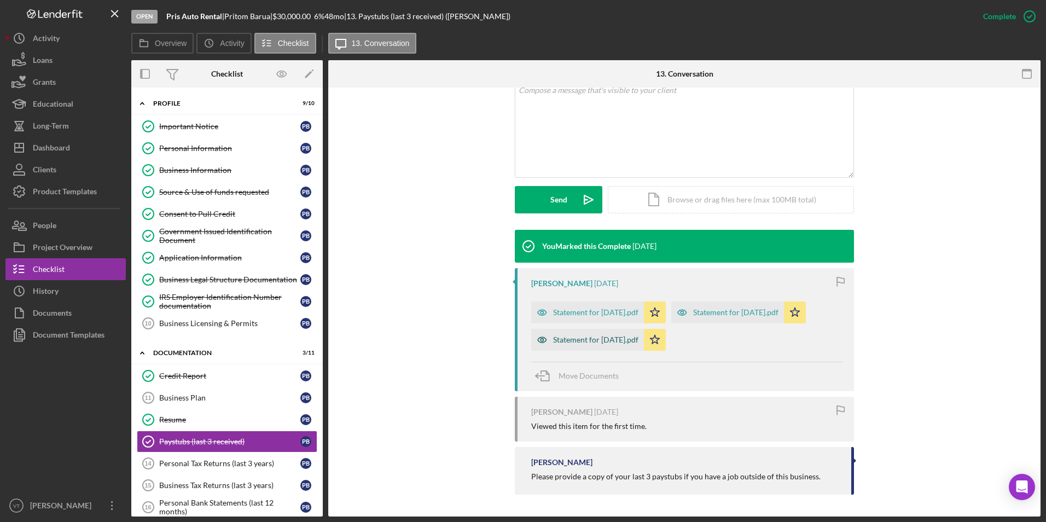
click at [618, 342] on div "Statement for [DATE].pdf" at bounding box center [595, 339] width 85 height 9
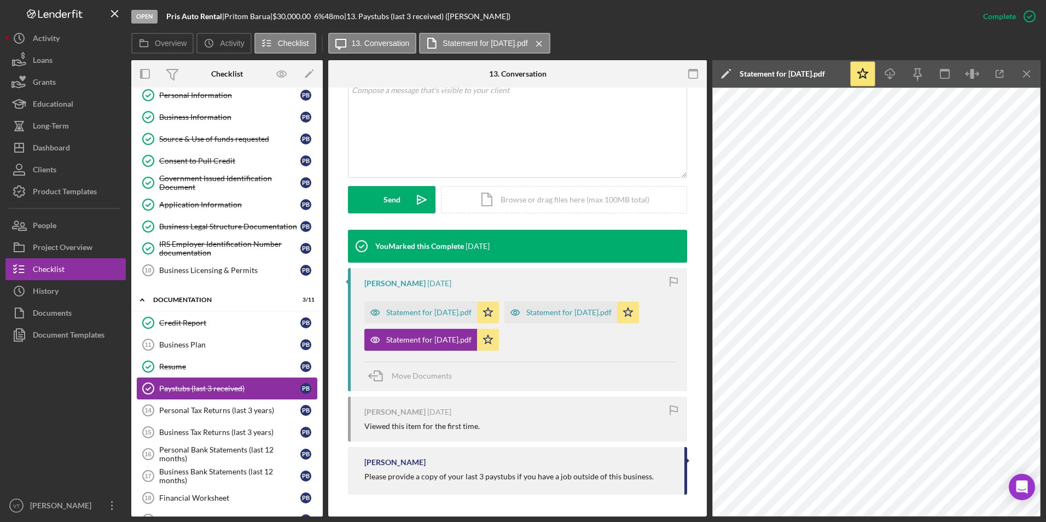
scroll to position [0, 0]
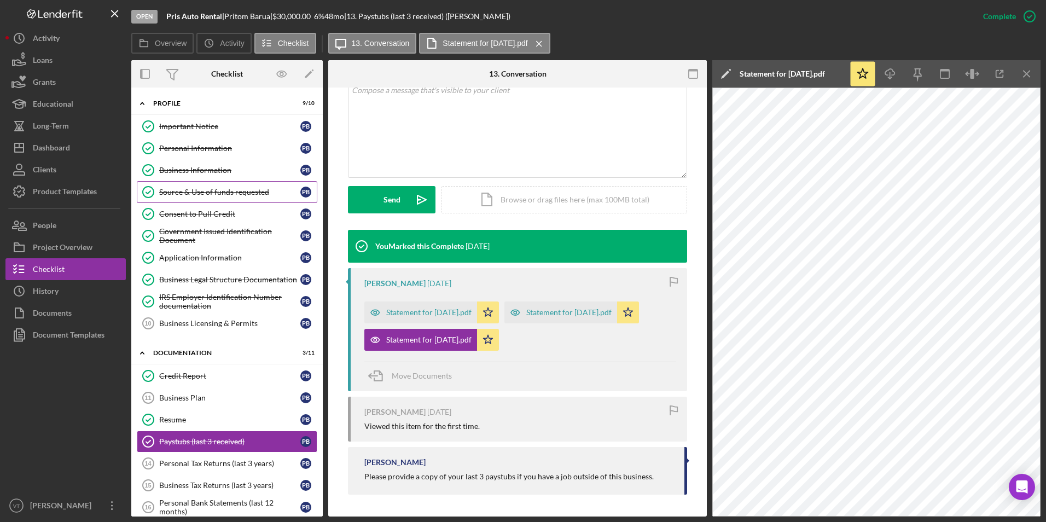
click at [195, 191] on div "Source & Use of funds requested" at bounding box center [229, 192] width 141 height 9
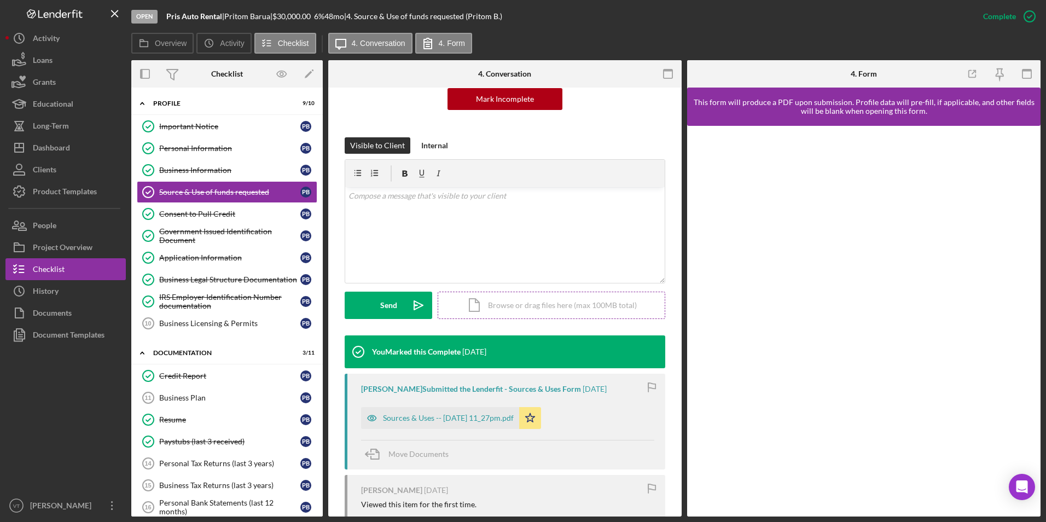
scroll to position [164, 0]
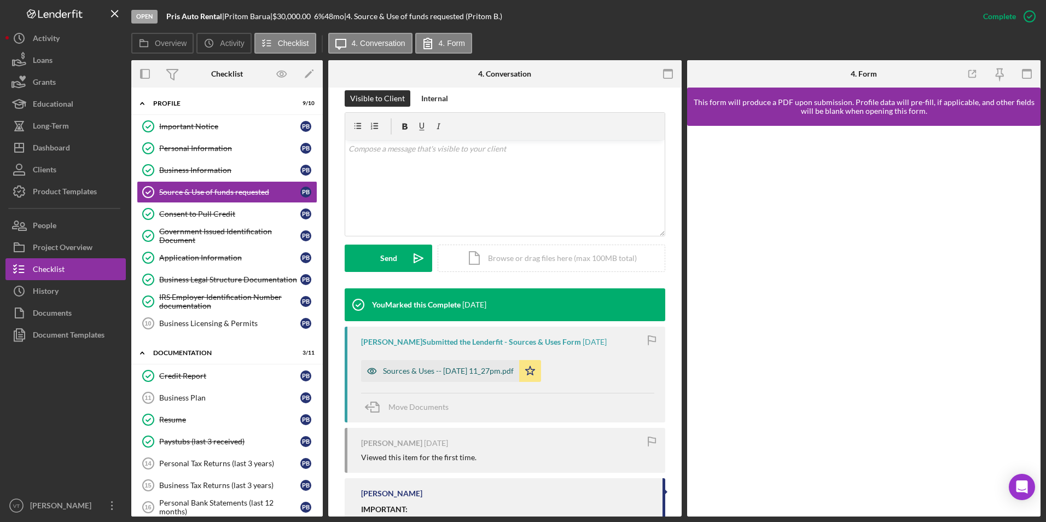
click at [439, 371] on div "Sources & Uses -- [DATE] 11_27pm.pdf" at bounding box center [448, 371] width 131 height 9
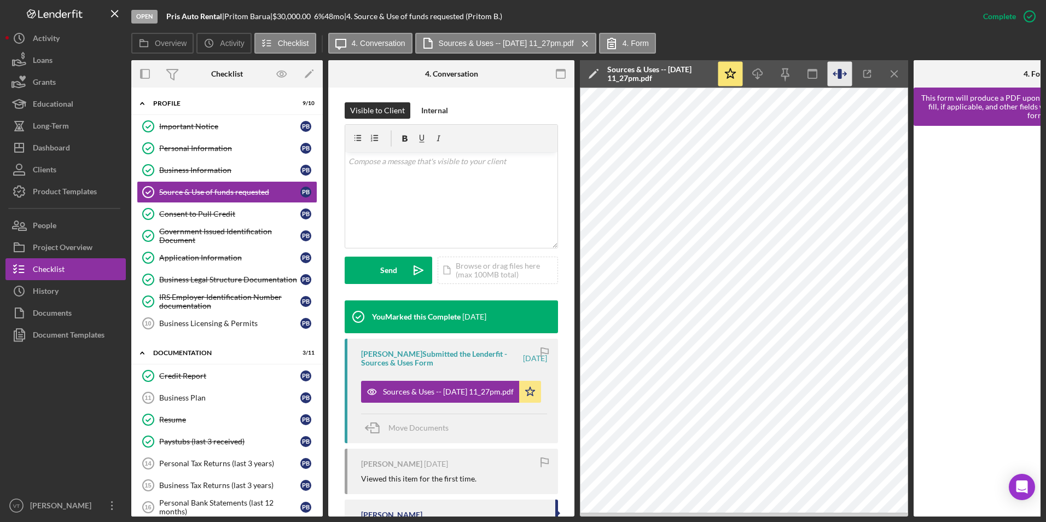
click at [702, 74] on icon "button" at bounding box center [844, 74] width 3 height 0
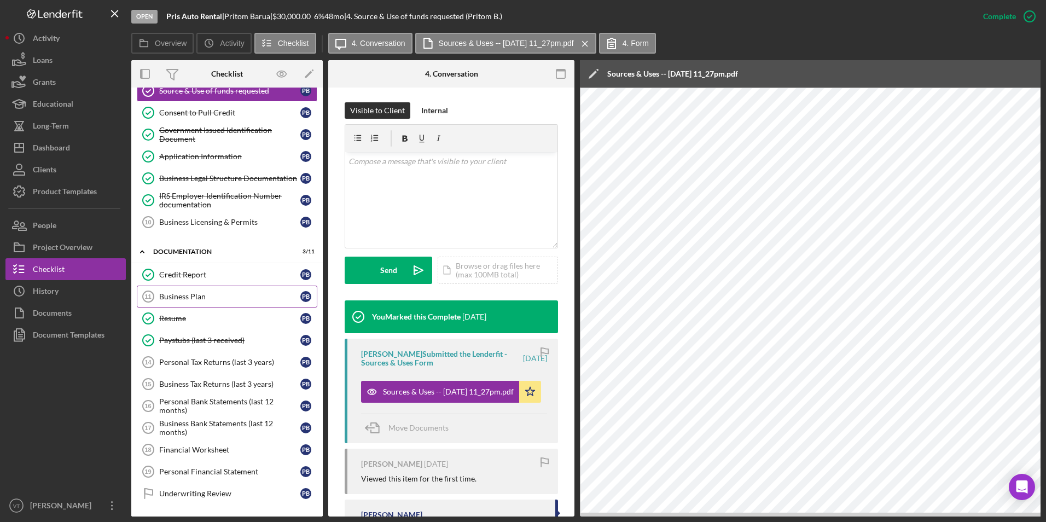
scroll to position [98, 0]
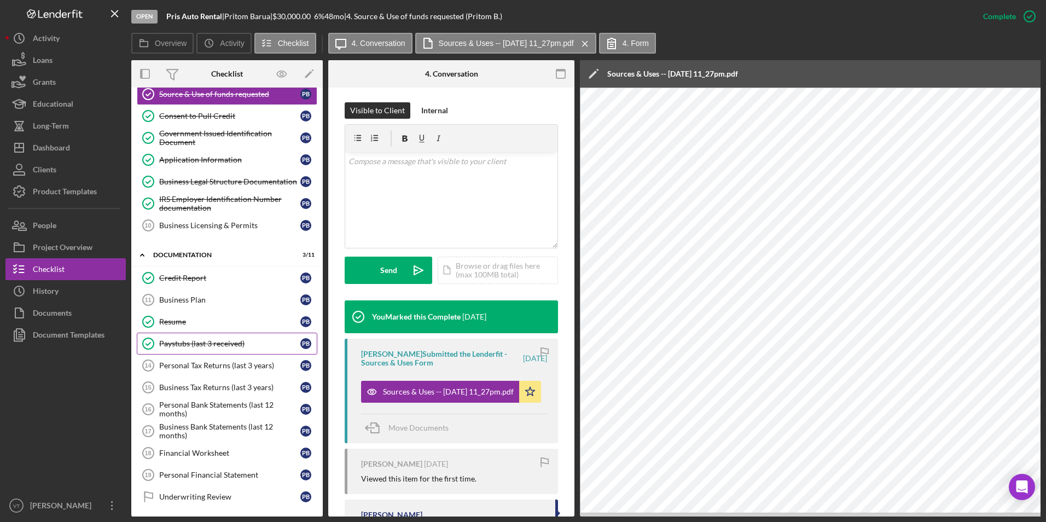
click at [189, 342] on div "Paystubs (last 3 received)" at bounding box center [229, 343] width 141 height 9
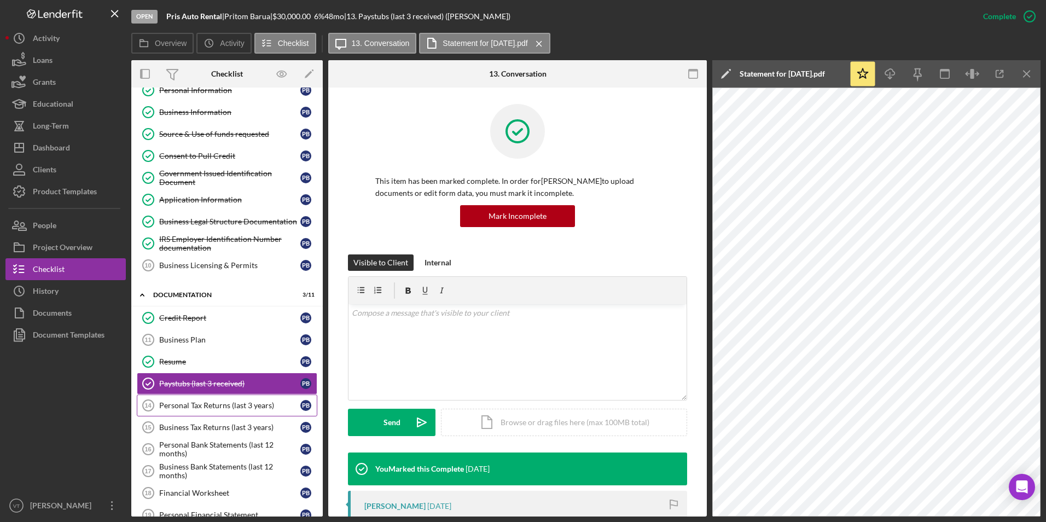
scroll to position [40, 0]
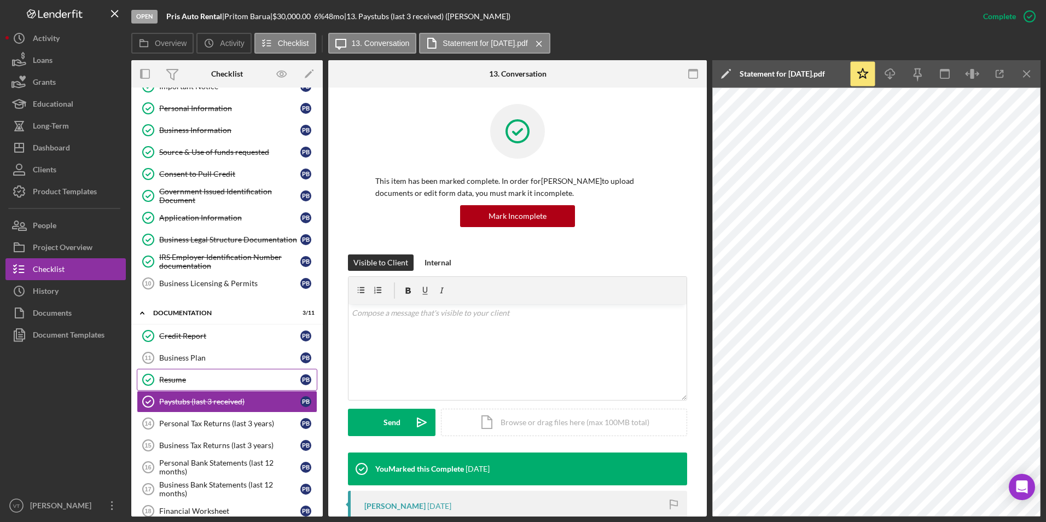
click at [212, 379] on div "Resume" at bounding box center [229, 379] width 141 height 9
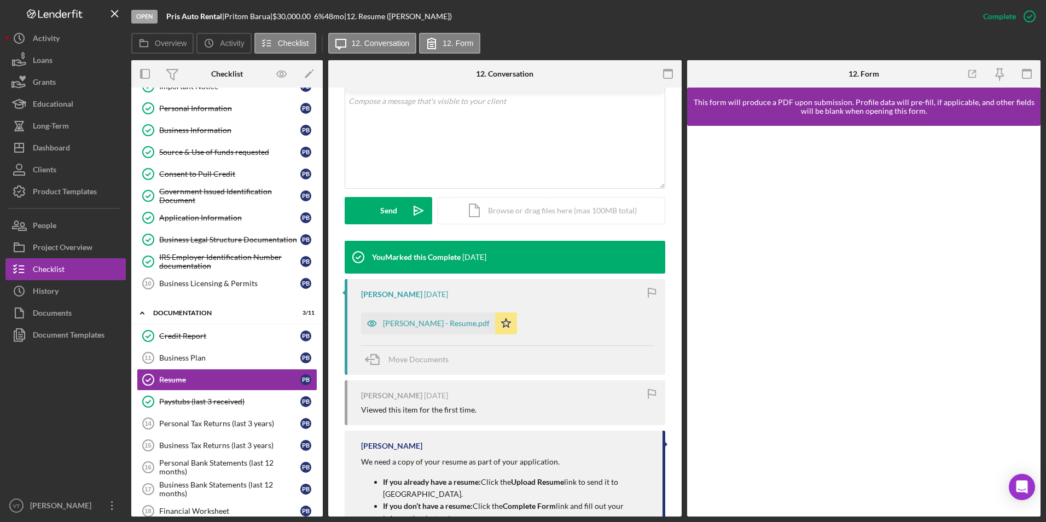
scroll to position [276, 0]
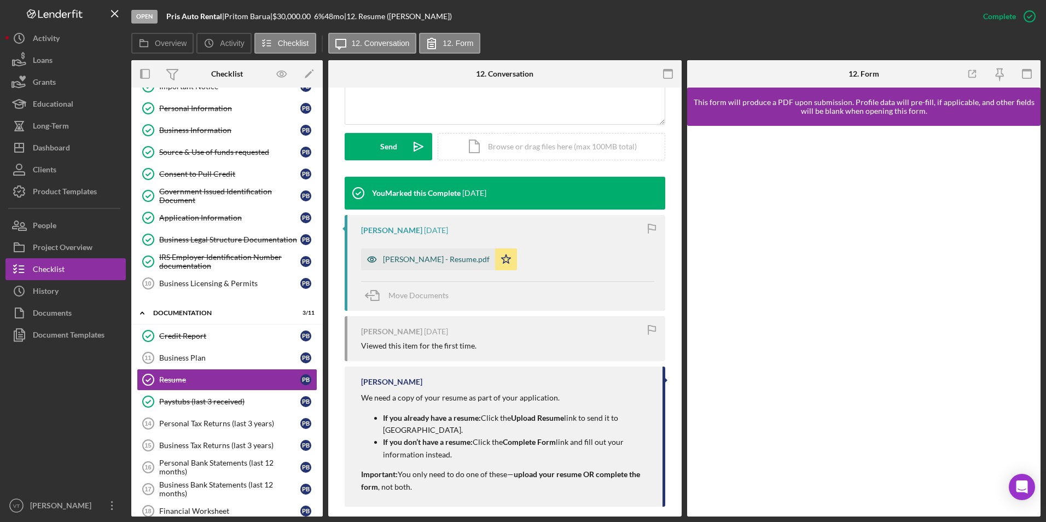
click at [443, 255] on div "[PERSON_NAME] - Resume.pdf" at bounding box center [436, 259] width 107 height 9
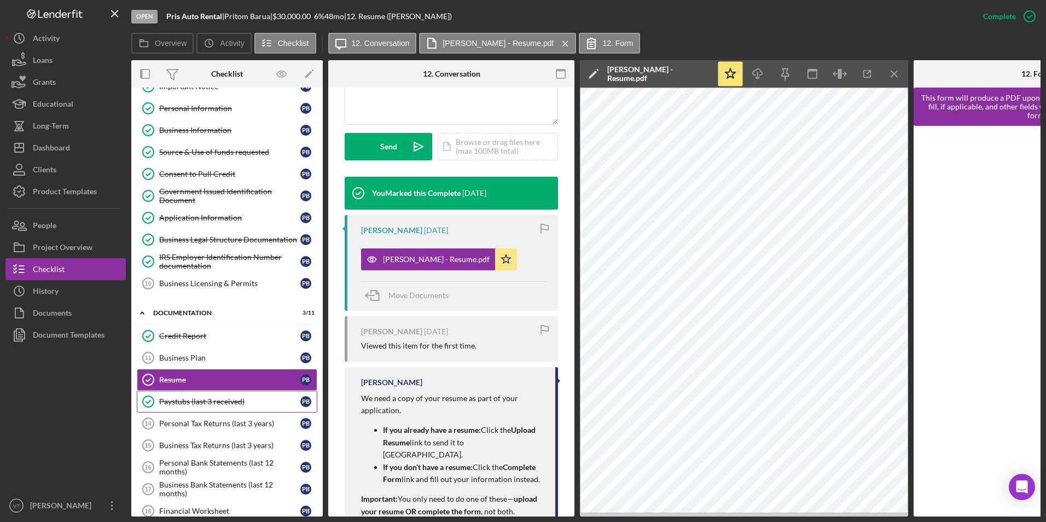
click at [221, 403] on div "Paystubs (last 3 received)" at bounding box center [229, 401] width 141 height 9
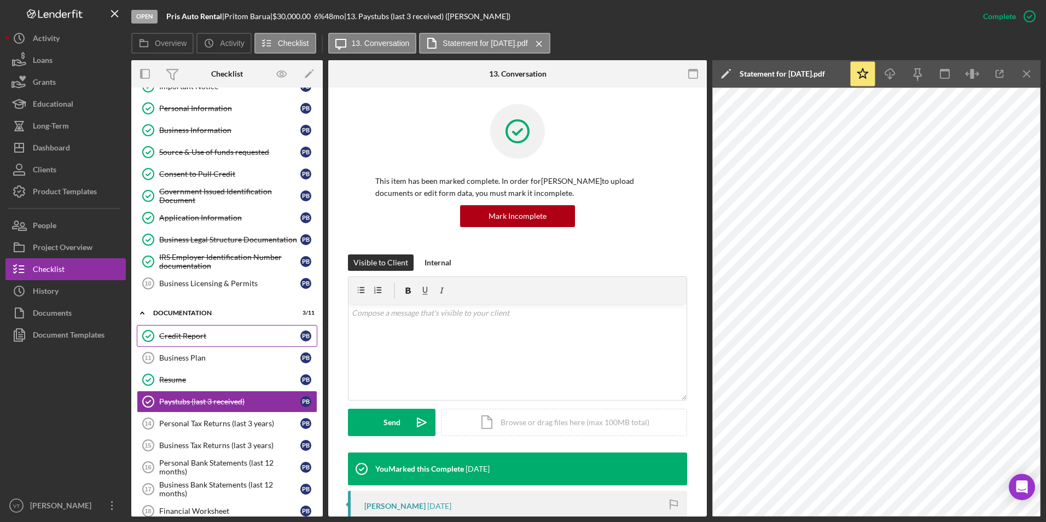
click at [210, 341] on link "Credit Report Credit Report P B" at bounding box center [227, 336] width 181 height 22
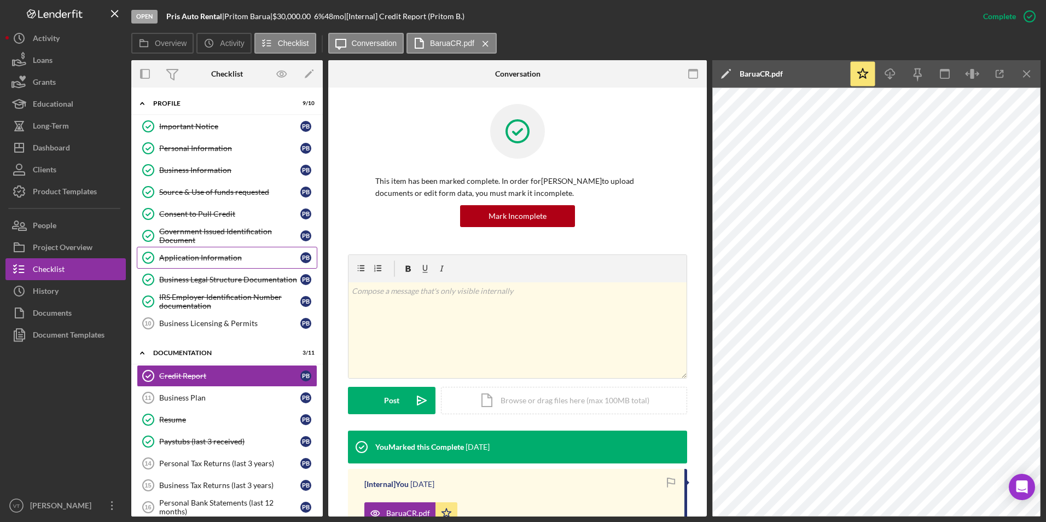
click at [230, 258] on div "Application Information" at bounding box center [229, 257] width 141 height 9
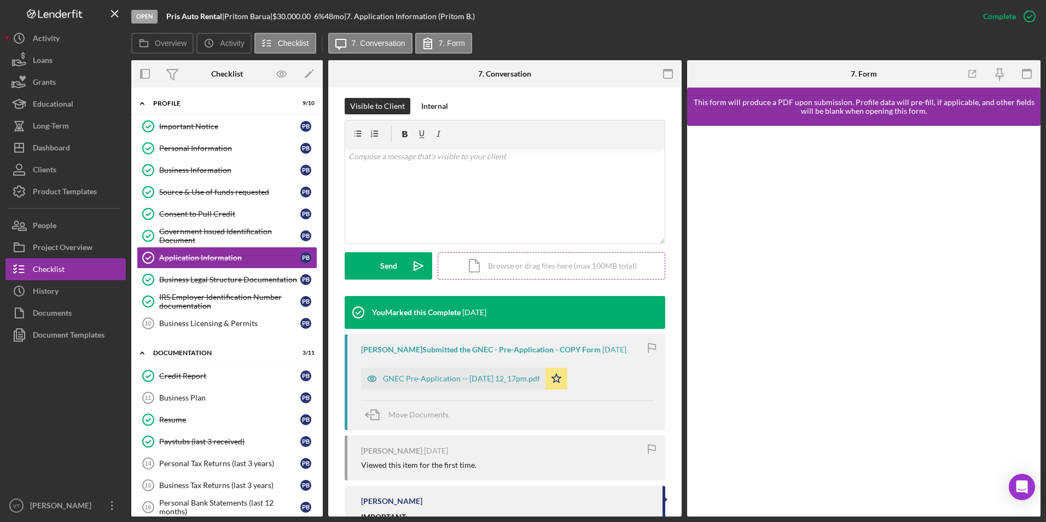
scroll to position [164, 0]
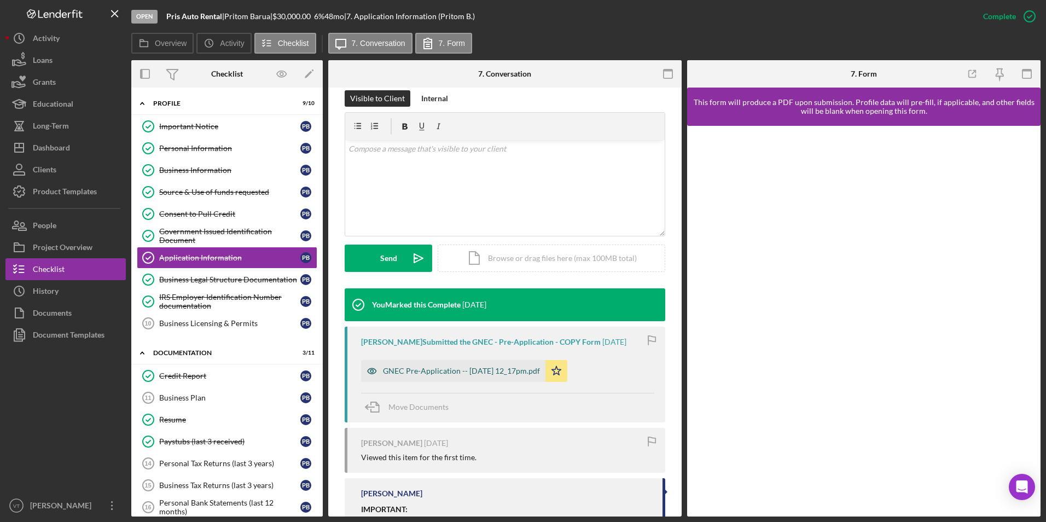
click at [510, 372] on div "GNEC Pre-Application -- [DATE] 12_17pm.pdf" at bounding box center [461, 371] width 157 height 9
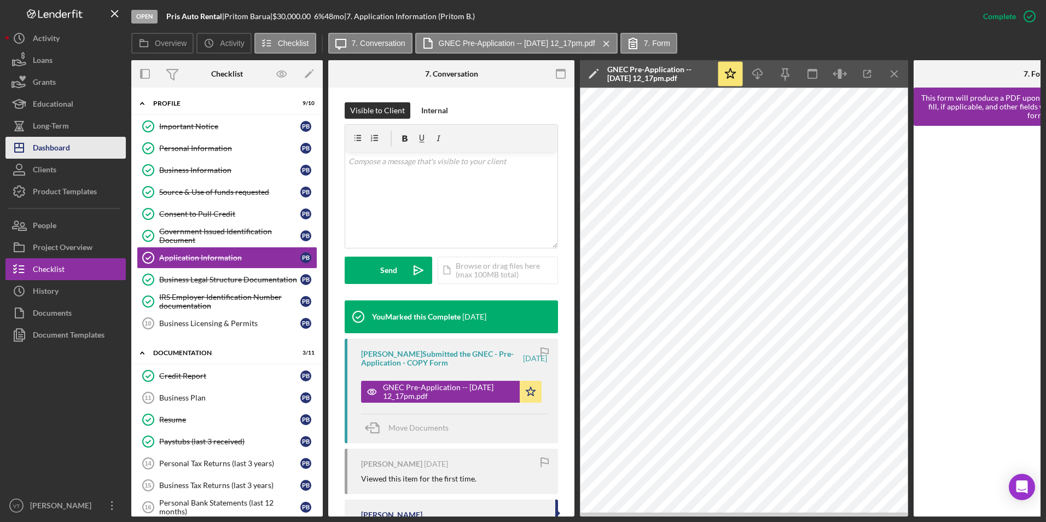
click at [59, 147] on div "Dashboard" at bounding box center [51, 149] width 37 height 25
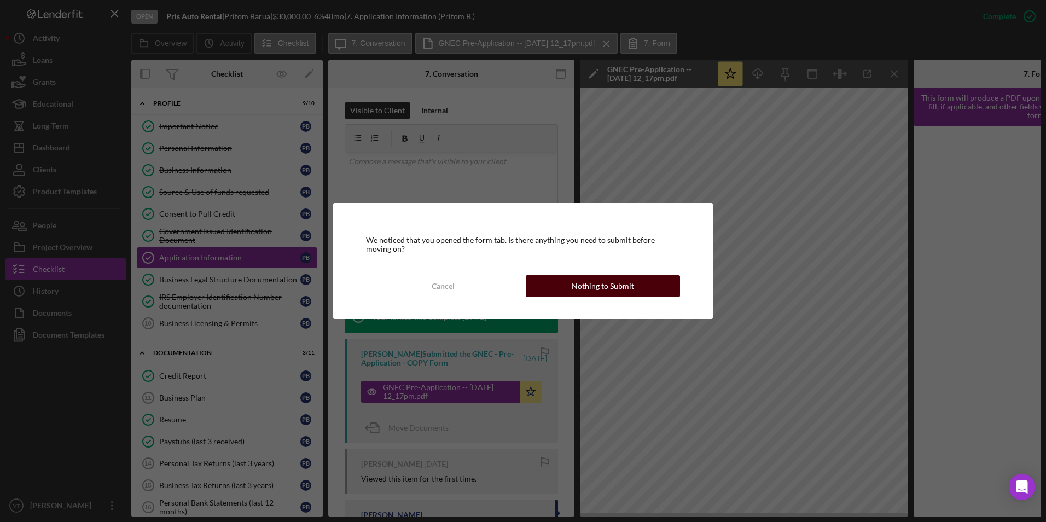
click at [602, 285] on div "Nothing to Submit" at bounding box center [603, 286] width 62 height 22
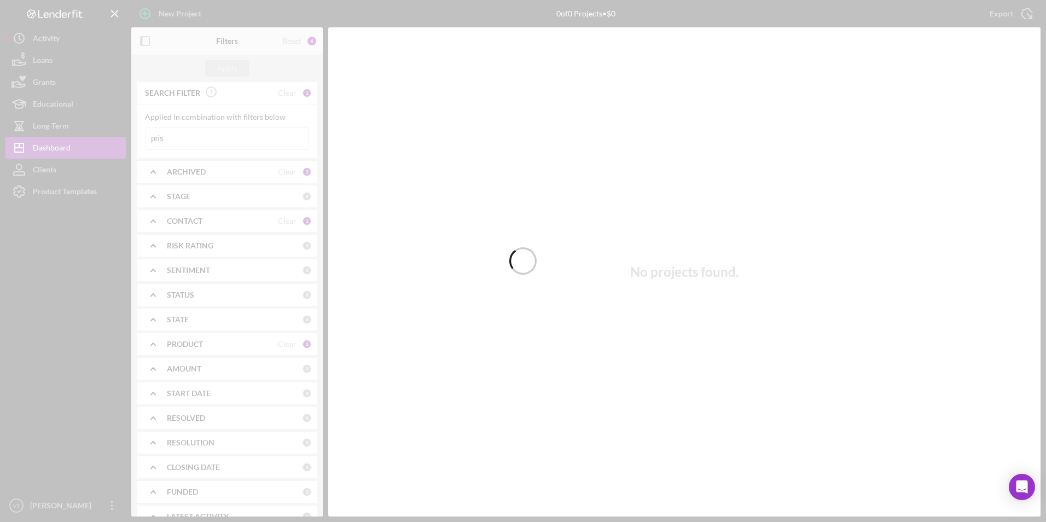
click at [196, 141] on div at bounding box center [523, 261] width 1046 height 522
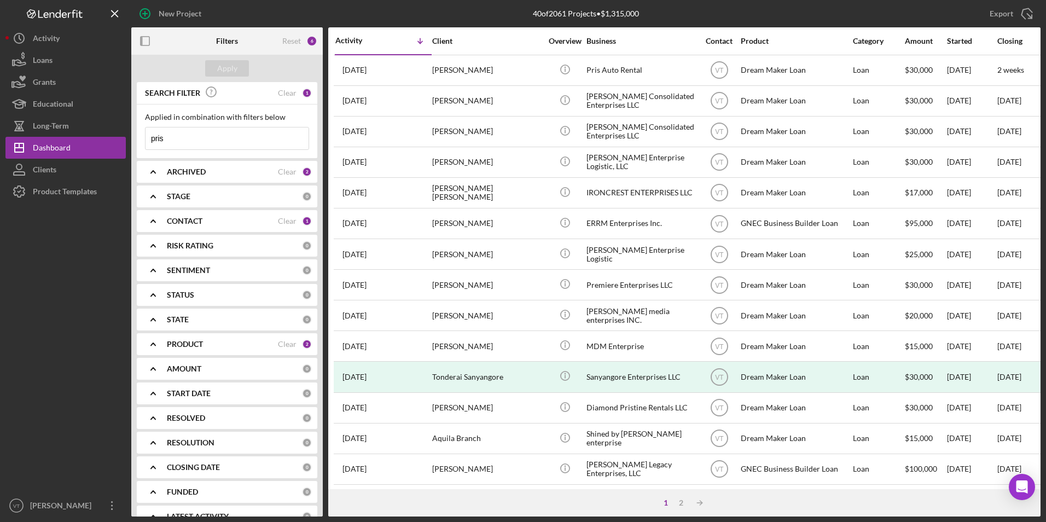
click at [196, 141] on input "pris" at bounding box center [227, 138] width 163 height 22
drag, startPoint x: 196, startPoint y: 141, endPoint x: 91, endPoint y: 145, distance: 105.1
click at [91, 145] on div "New Project 40 of 2061 Projects • $1,315,000 pris Export Icon/Export Filters Re…" at bounding box center [522, 258] width 1035 height 516
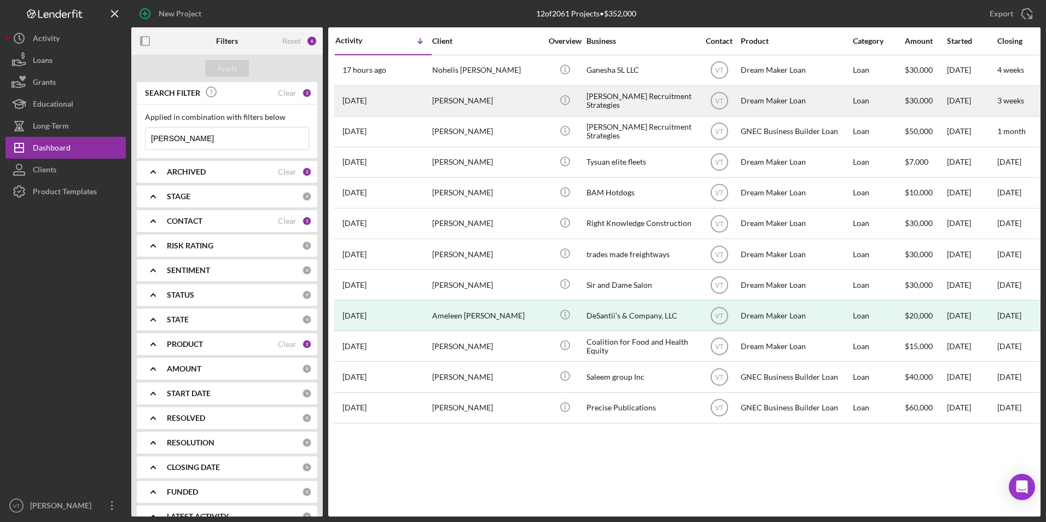
type input "[PERSON_NAME]"
click at [460, 104] on div "[PERSON_NAME]" at bounding box center [486, 100] width 109 height 29
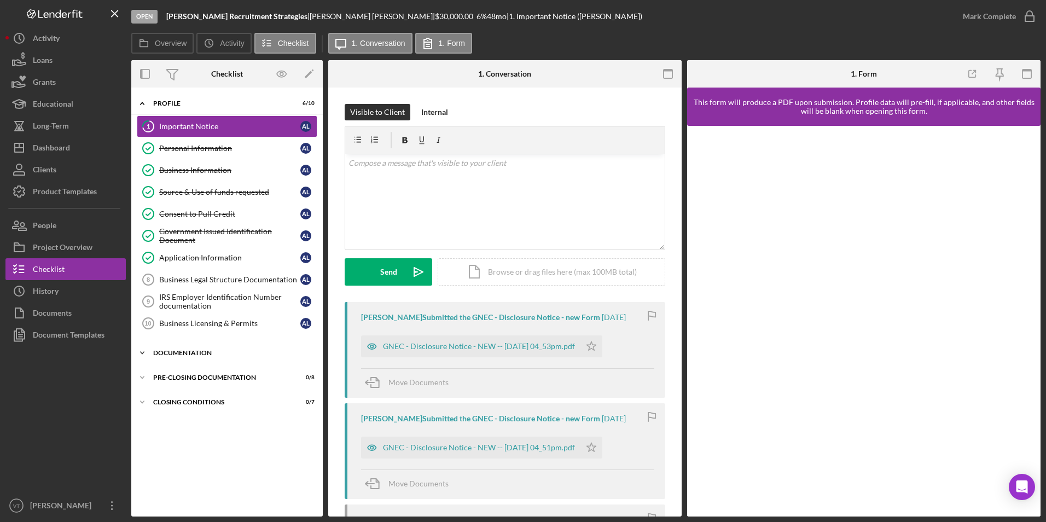
click at [164, 354] on div "Documentation" at bounding box center [231, 353] width 156 height 7
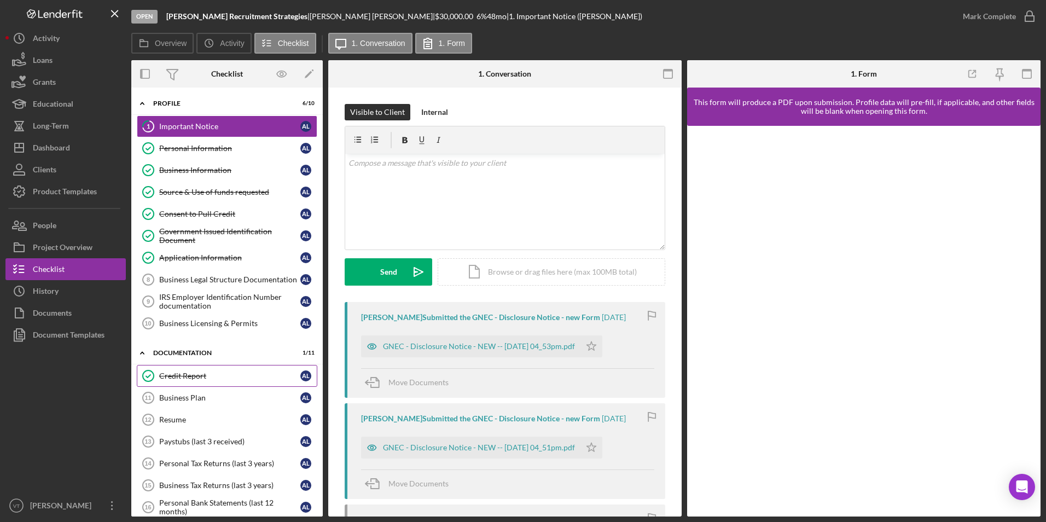
click at [175, 383] on link "Credit Report Credit Report A L" at bounding box center [227, 376] width 181 height 22
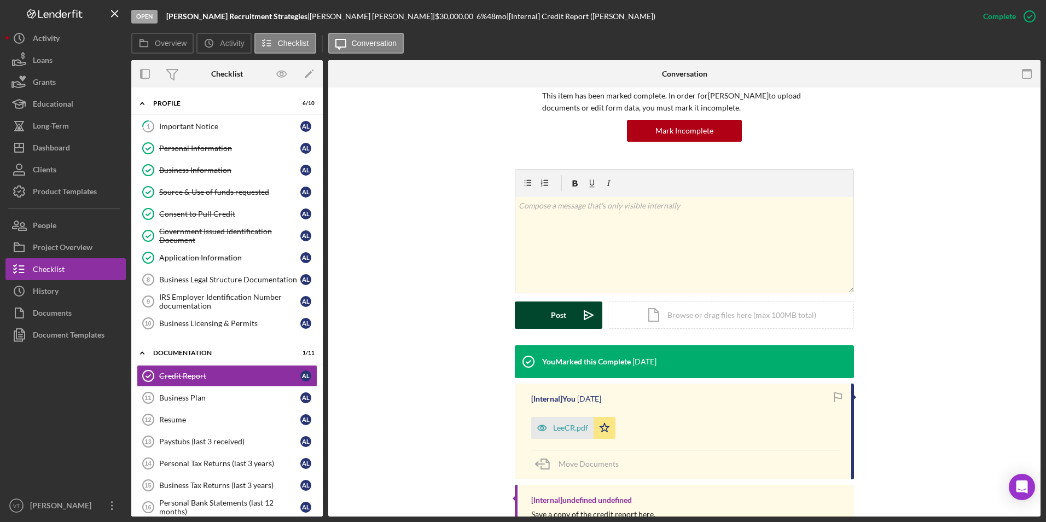
scroll to position [109, 0]
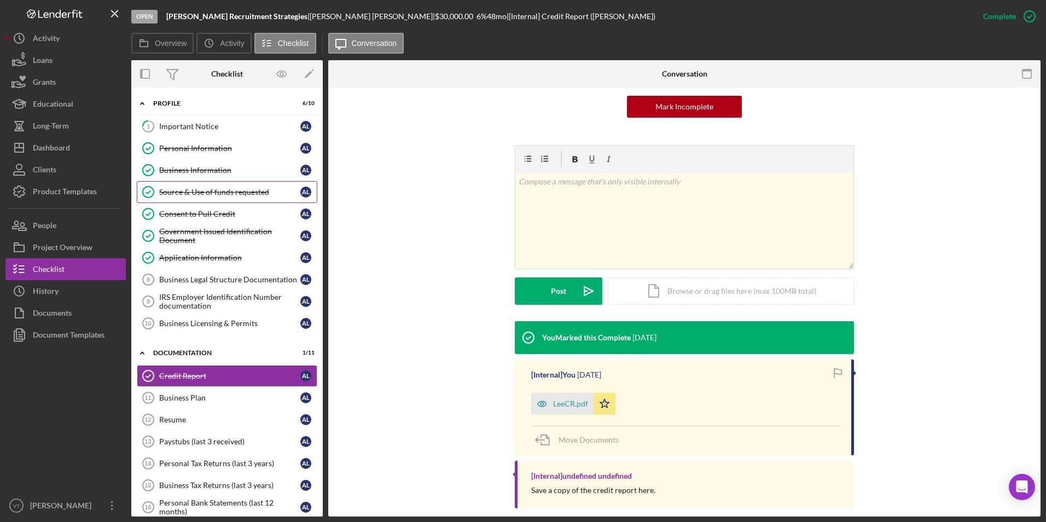
click at [189, 189] on div "Source & Use of funds requested" at bounding box center [229, 192] width 141 height 9
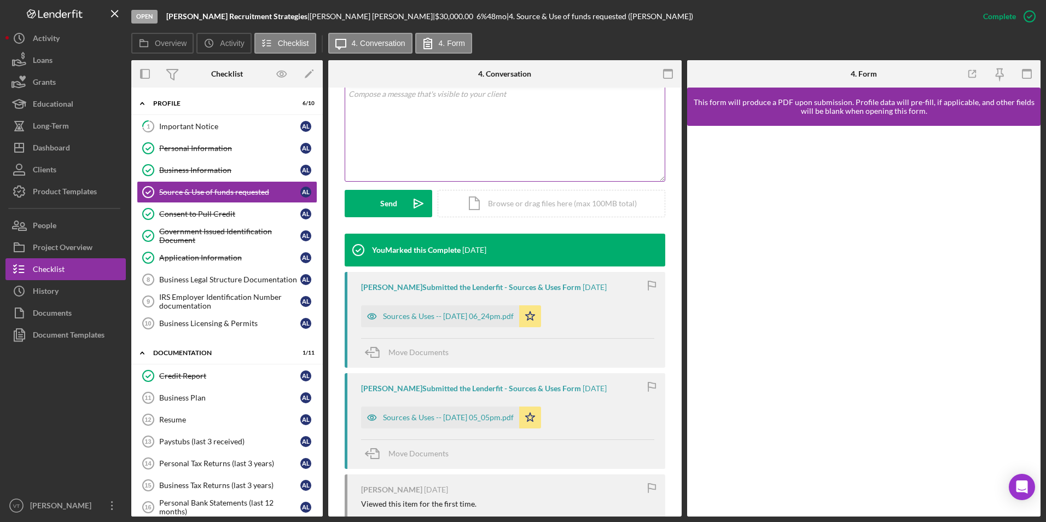
scroll to position [349, 0]
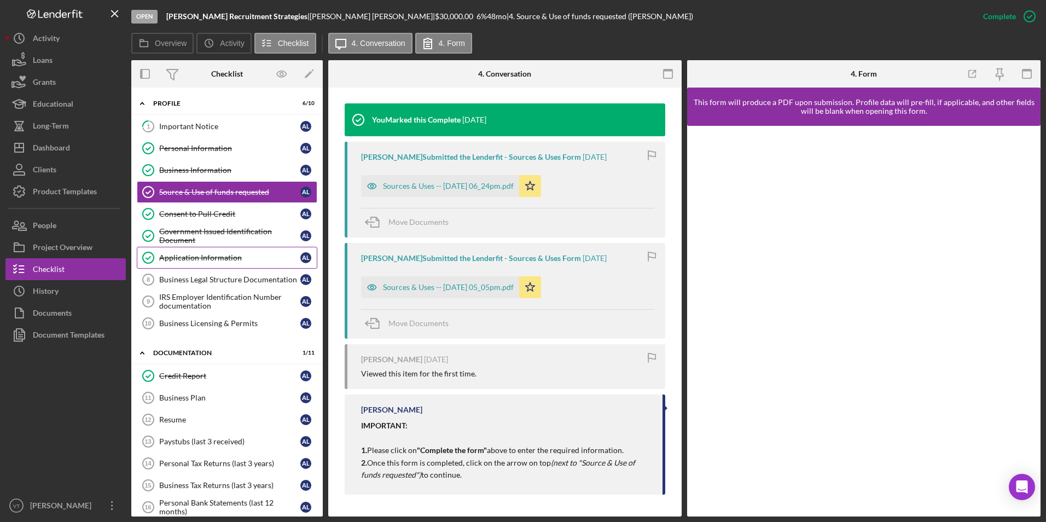
click at [198, 260] on div "Application Information" at bounding box center [229, 257] width 141 height 9
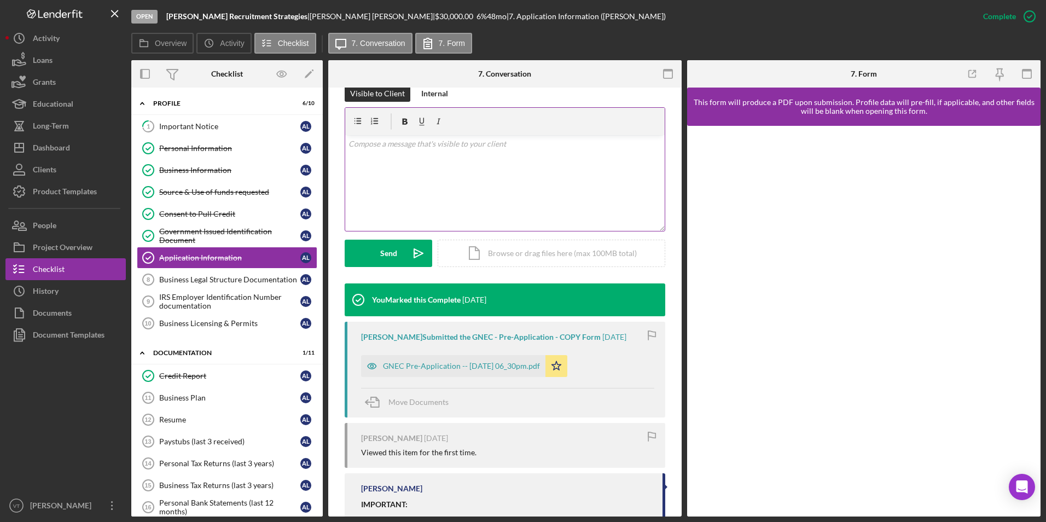
scroll to position [248, 0]
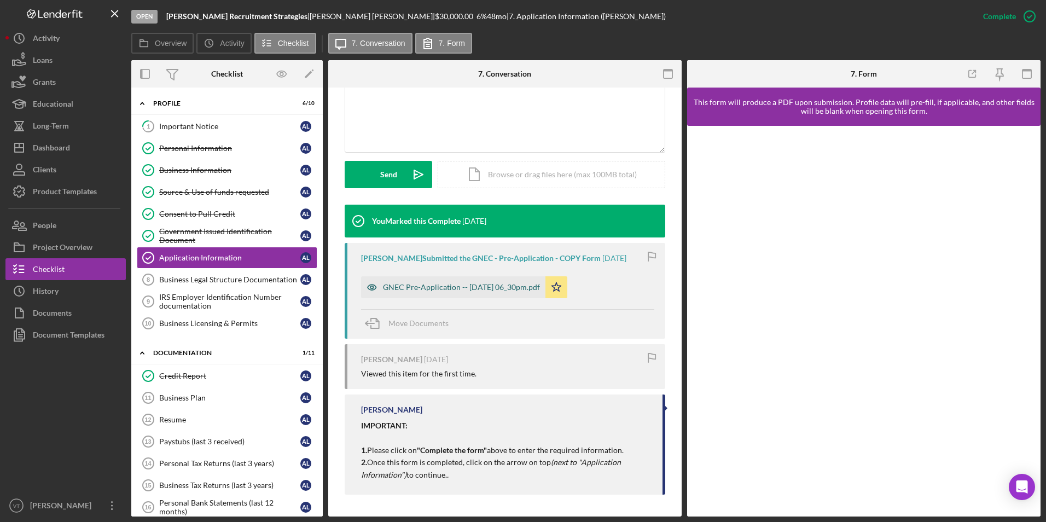
click at [482, 289] on div "GNEC Pre-Application -- [DATE] 06_30pm.pdf" at bounding box center [461, 287] width 157 height 9
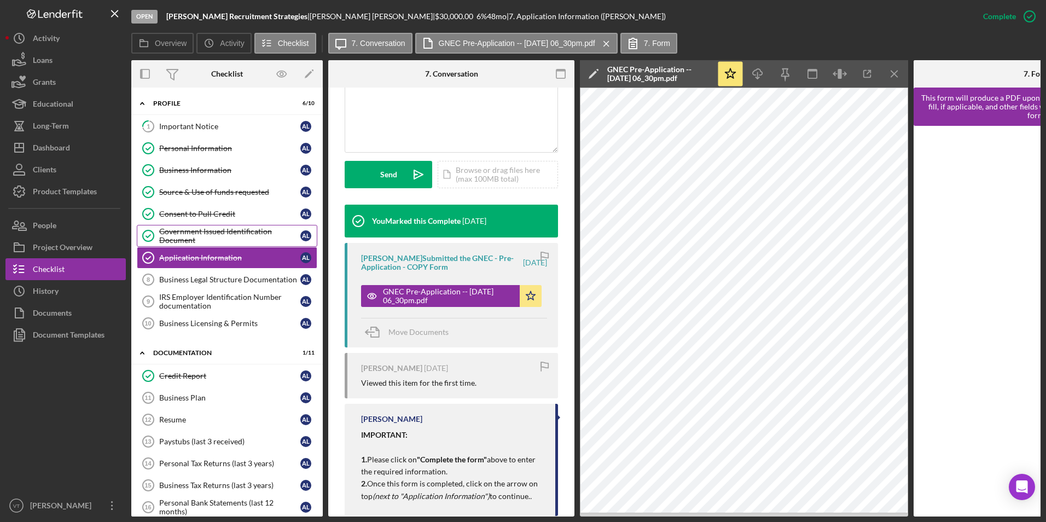
click at [208, 235] on div "Government Issued Identification Document" at bounding box center [229, 236] width 141 height 18
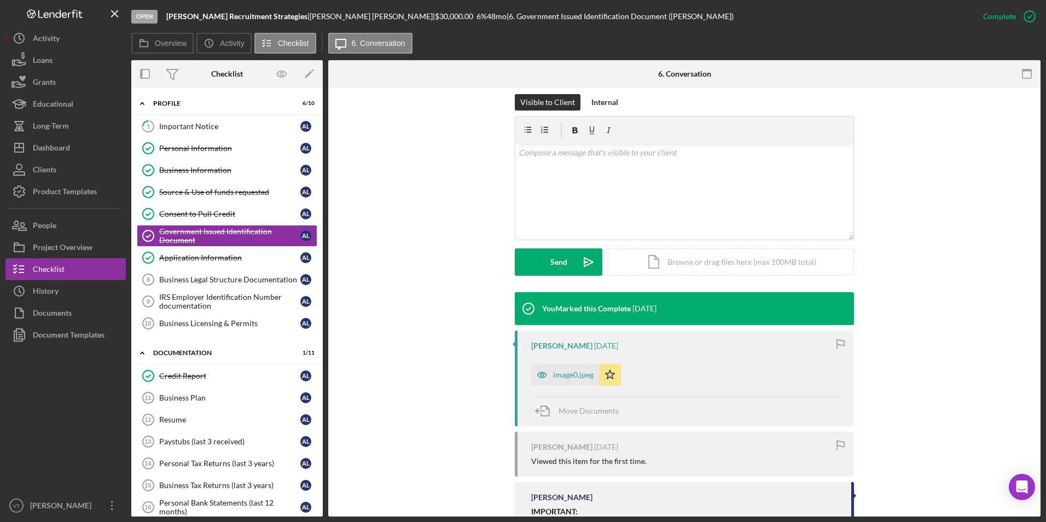
scroll to position [164, 0]
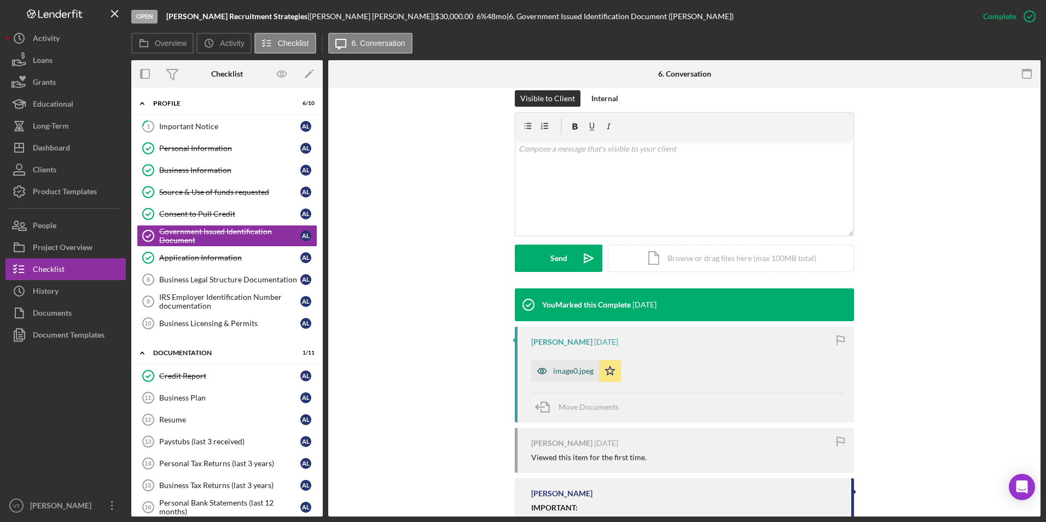
click at [555, 373] on div "image0.jpeg" at bounding box center [573, 371] width 40 height 9
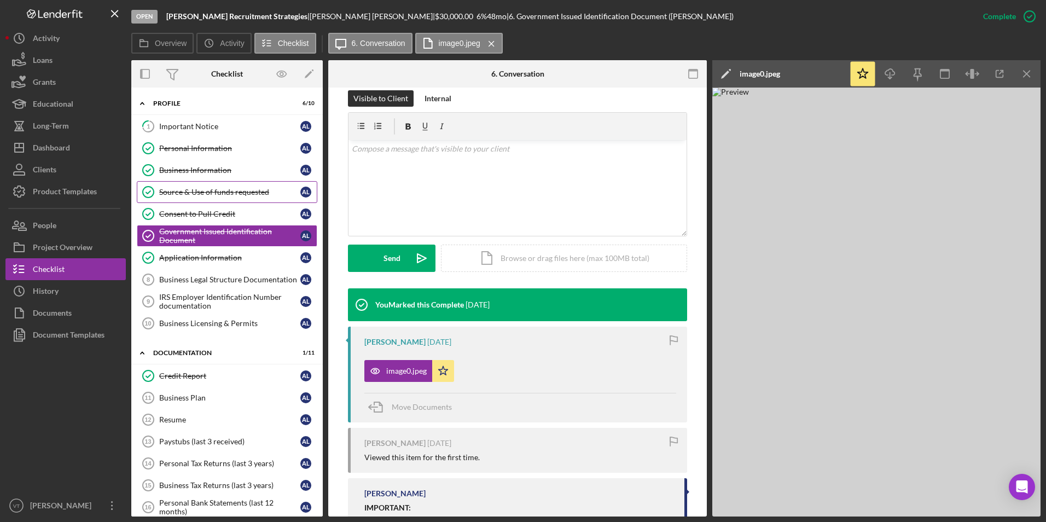
click at [217, 190] on div "Source & Use of funds requested" at bounding box center [229, 192] width 141 height 9
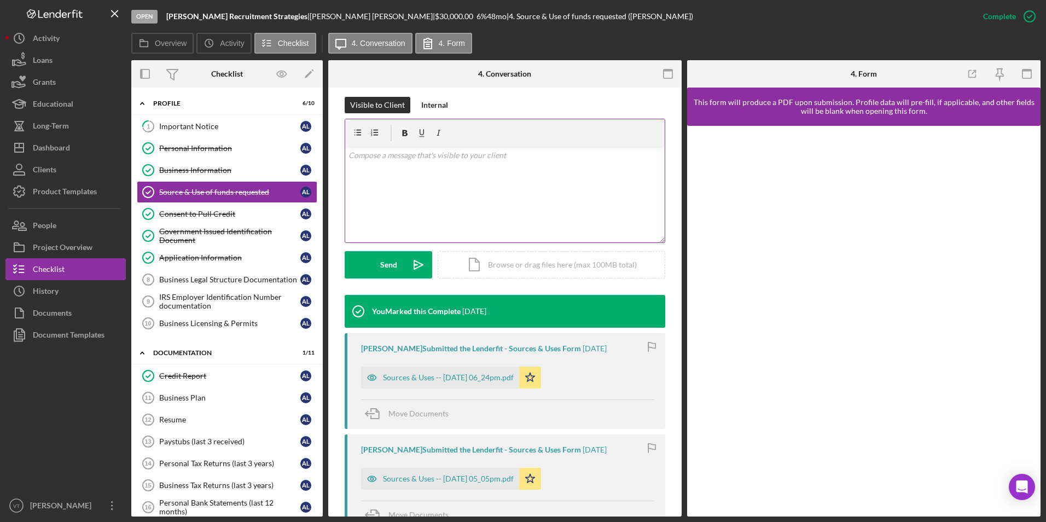
scroll to position [274, 0]
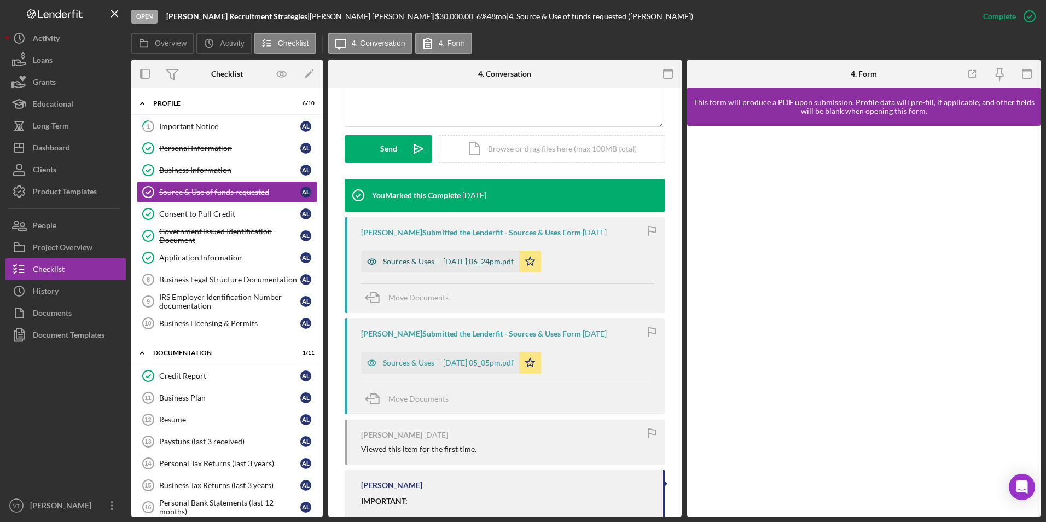
click at [474, 259] on div "Sources & Uses -- [DATE] 06_24pm.pdf" at bounding box center [448, 261] width 131 height 9
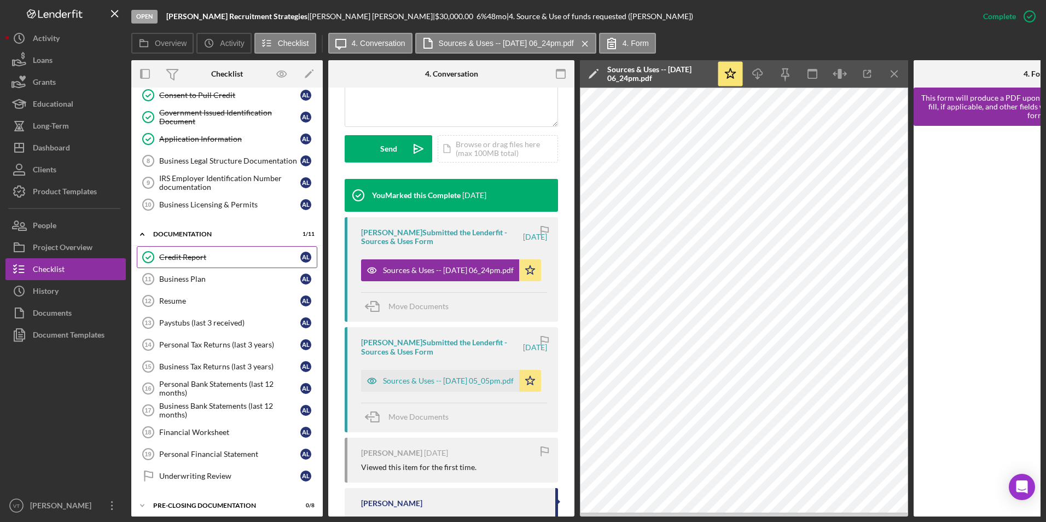
scroll to position [0, 0]
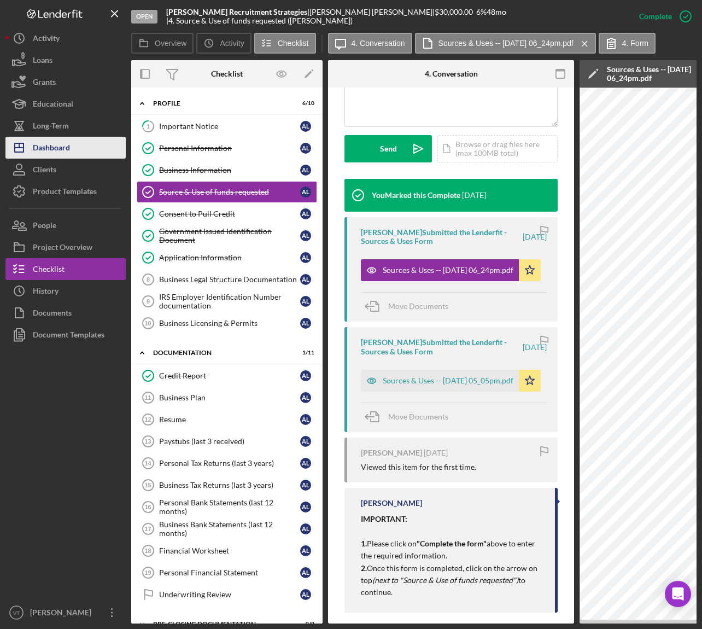
click at [64, 153] on div "Dashboard" at bounding box center [51, 149] width 37 height 25
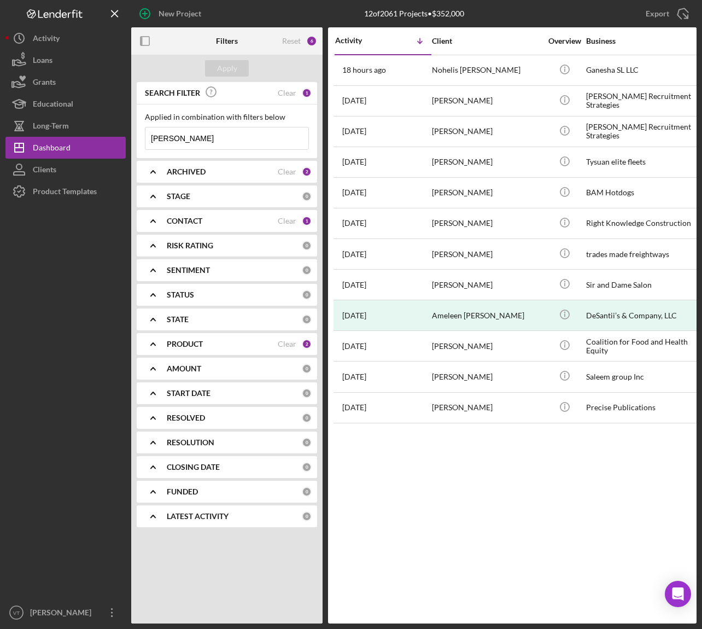
click at [242, 137] on input "[PERSON_NAME]" at bounding box center [227, 138] width 163 height 22
drag, startPoint x: 235, startPoint y: 139, endPoint x: 132, endPoint y: 141, distance: 102.3
click at [132, 141] on div "SEARCH FILTER Clear 1 Applied in combination with filters below [PERSON_NAME] I…" at bounding box center [226, 309] width 191 height 454
type input "pri"
click at [226, 68] on div "Apply" at bounding box center [227, 68] width 20 height 16
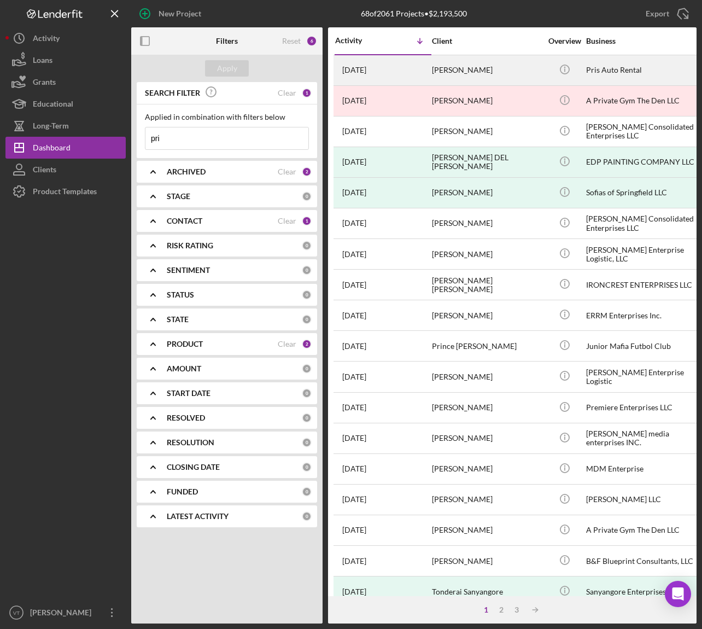
click at [463, 79] on div "[PERSON_NAME]" at bounding box center [486, 70] width 109 height 29
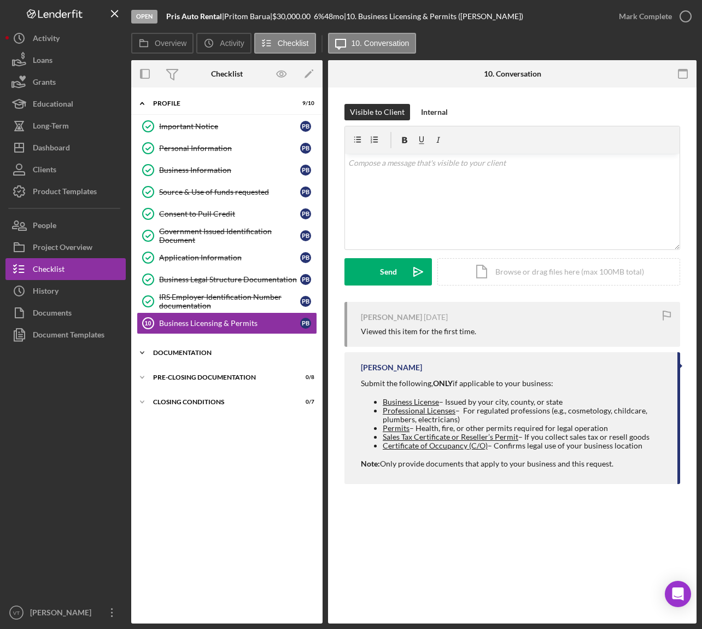
click at [160, 352] on div "Documentation" at bounding box center [231, 353] width 156 height 7
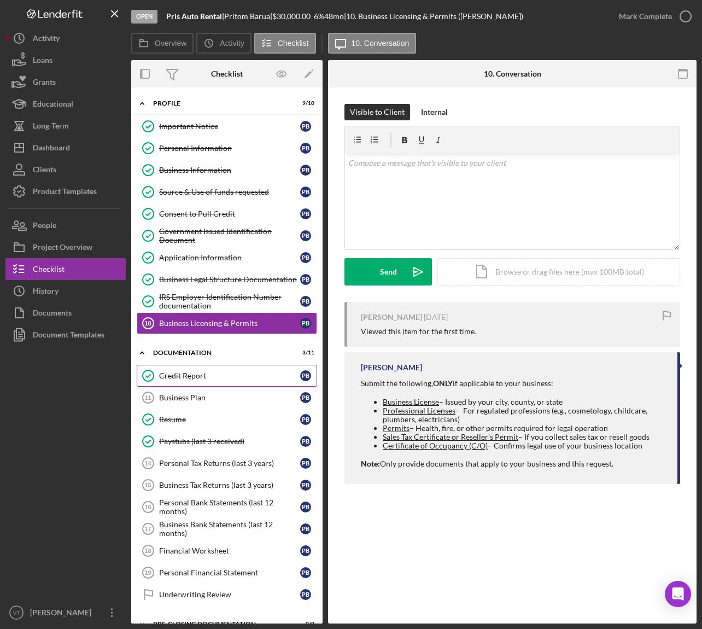
click at [184, 377] on div "Credit Report" at bounding box center [229, 375] width 141 height 9
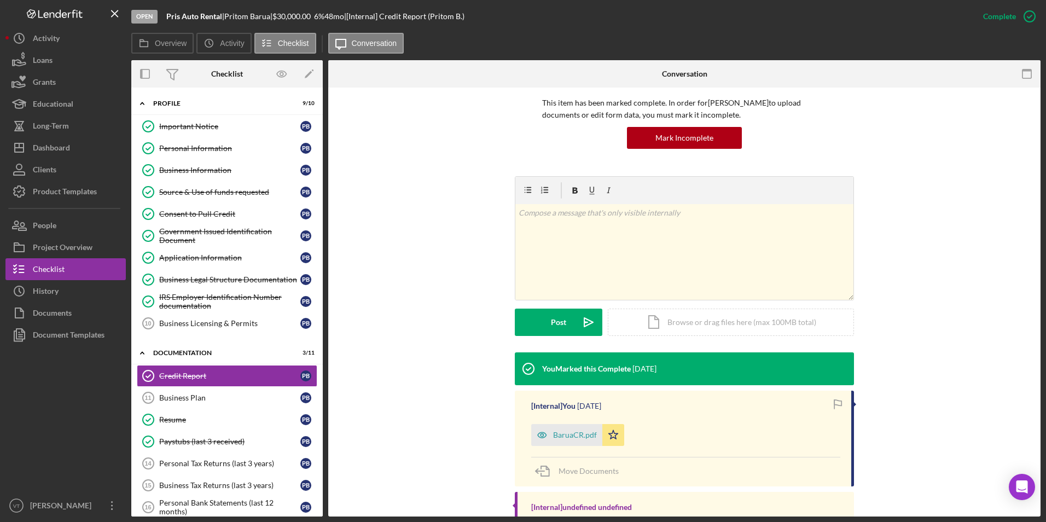
scroll to position [123, 0]
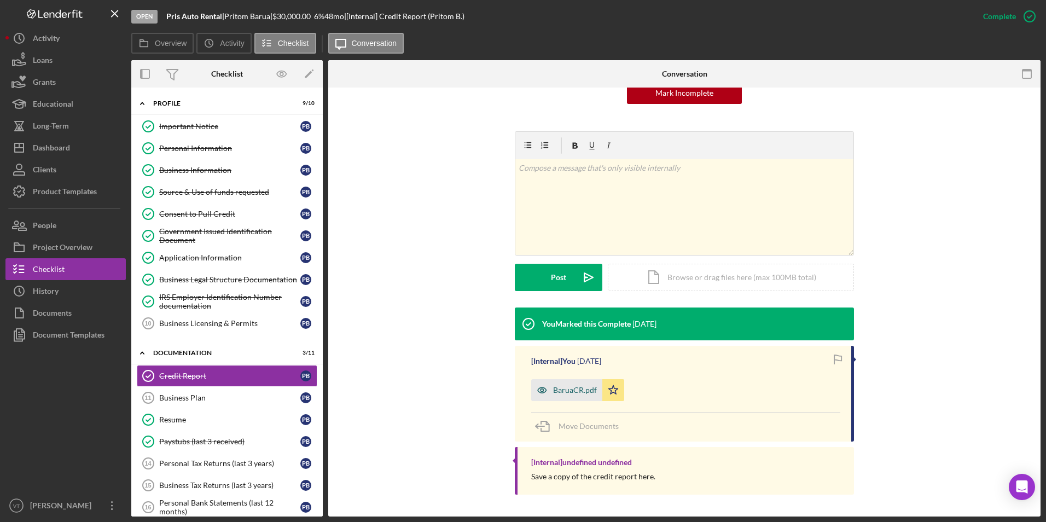
click at [573, 393] on div "BaruaCR.pdf" at bounding box center [575, 390] width 44 height 9
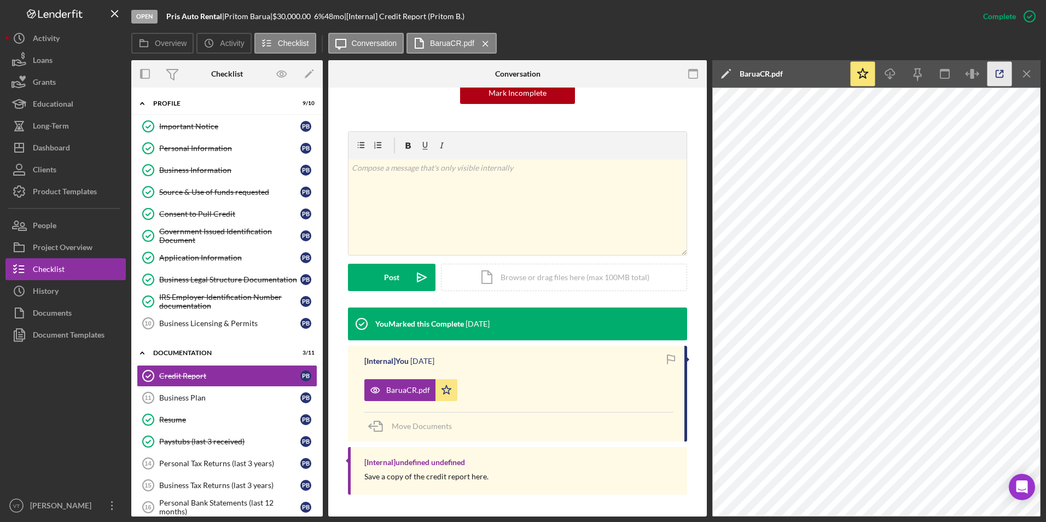
click at [702, 75] on icon "button" at bounding box center [1000, 74] width 25 height 25
click at [233, 17] on div "[PERSON_NAME] |" at bounding box center [248, 16] width 48 height 9
click at [236, 16] on div "[PERSON_NAME] |" at bounding box center [248, 16] width 48 height 9
copy div "Pritom"
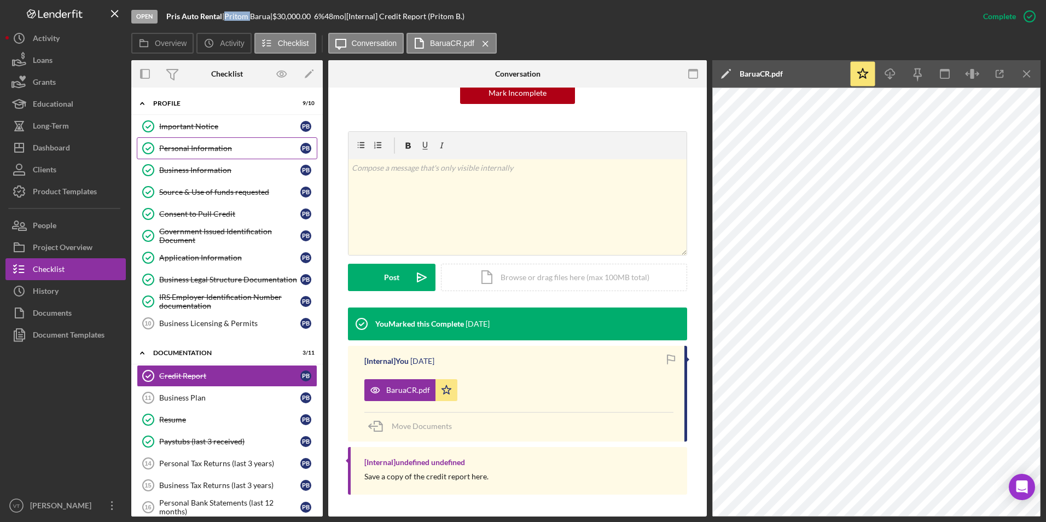
click at [187, 150] on div "Personal Information" at bounding box center [229, 148] width 141 height 9
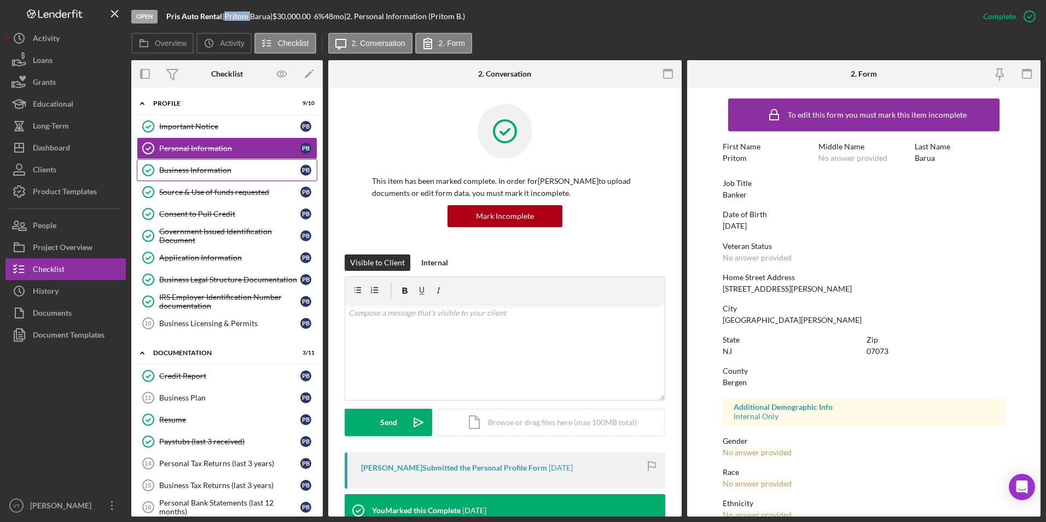
click at [192, 169] on div "Business Information" at bounding box center [229, 170] width 141 height 9
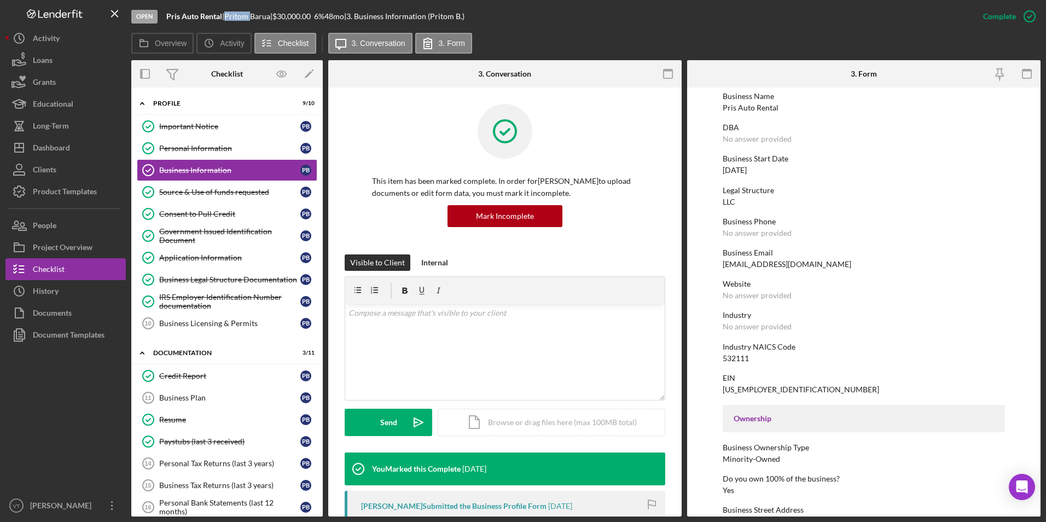
scroll to position [55, 0]
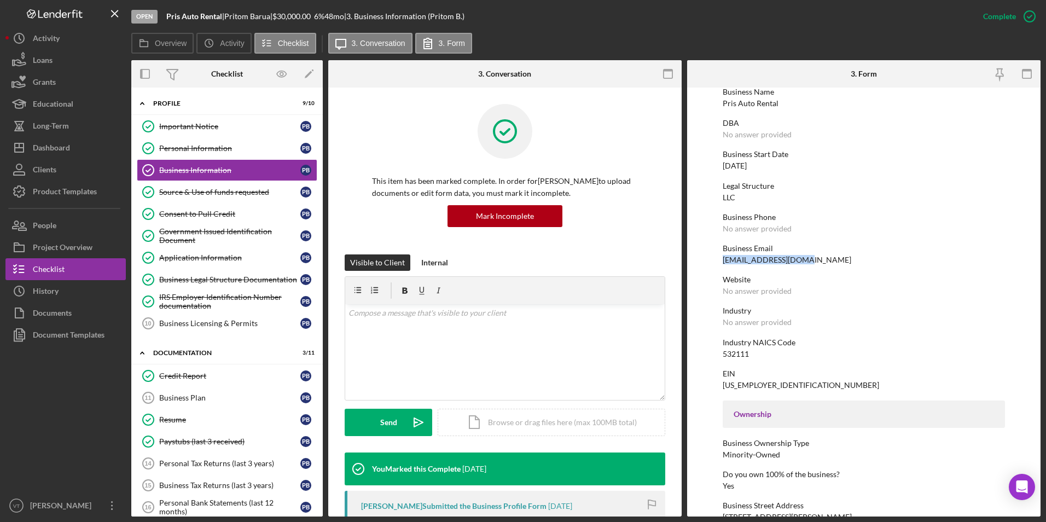
drag, startPoint x: 811, startPoint y: 262, endPoint x: 711, endPoint y: 260, distance: 99.6
click at [702, 260] on form "To edit this form you must mark this item incomplete Business Name Pris Auto Re…" at bounding box center [863, 302] width 353 height 429
copy div "[EMAIL_ADDRESS][DOMAIN_NAME]"
drag, startPoint x: 165, startPoint y: 16, endPoint x: 224, endPoint y: 19, distance: 59.1
click at [224, 19] on div "Open Pris Auto Rental | [PERSON_NAME] | $30,000.00 6 % 48 mo | 3. Business Info…" at bounding box center [551, 16] width 841 height 33
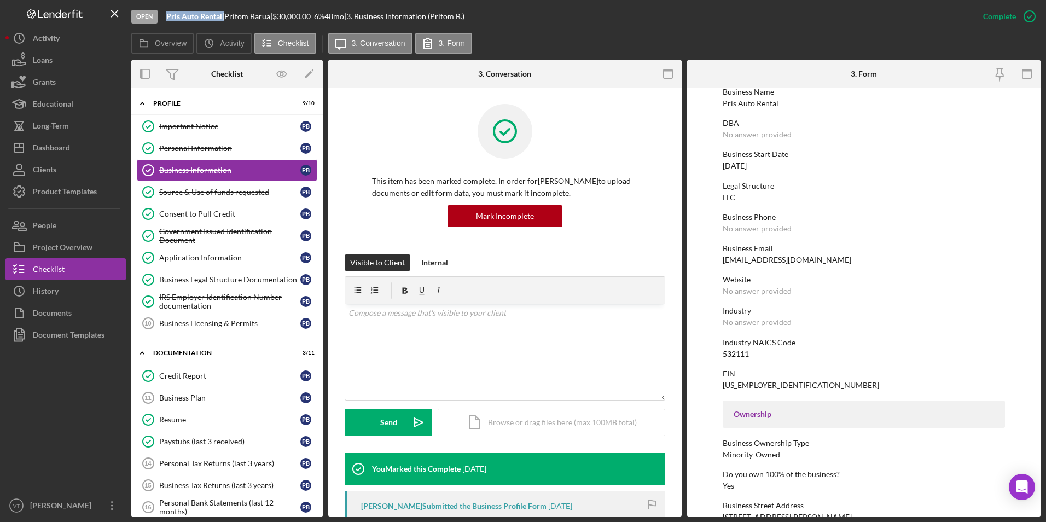
copy div "Pris Auto Rental"
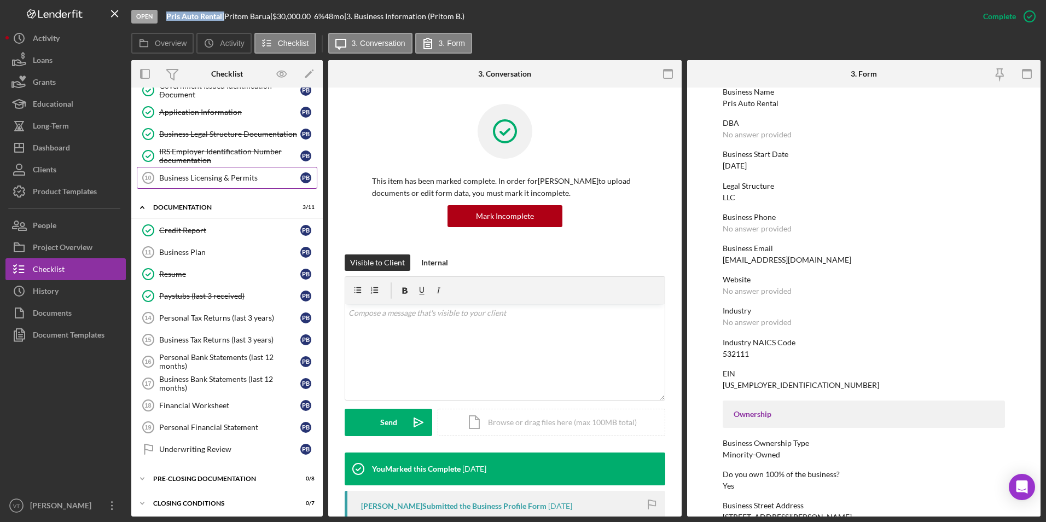
scroll to position [149, 0]
